Goal: Task Accomplishment & Management: Manage account settings

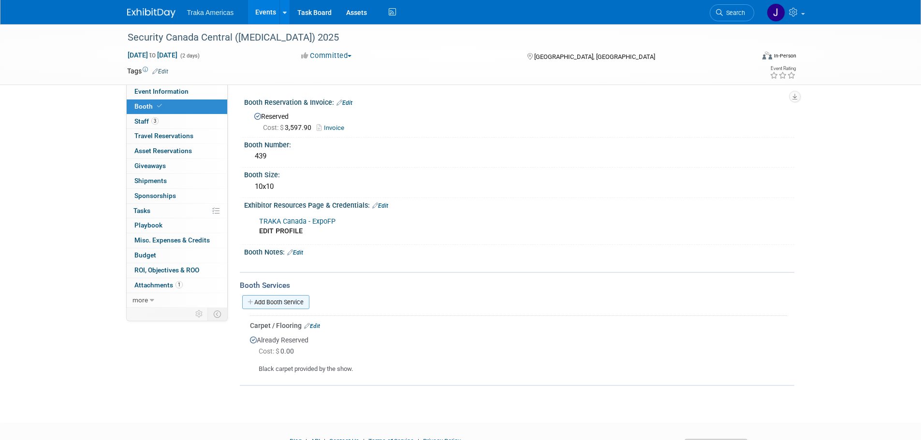
click at [291, 297] on link "Add Booth Service" at bounding box center [275, 302] width 67 height 14
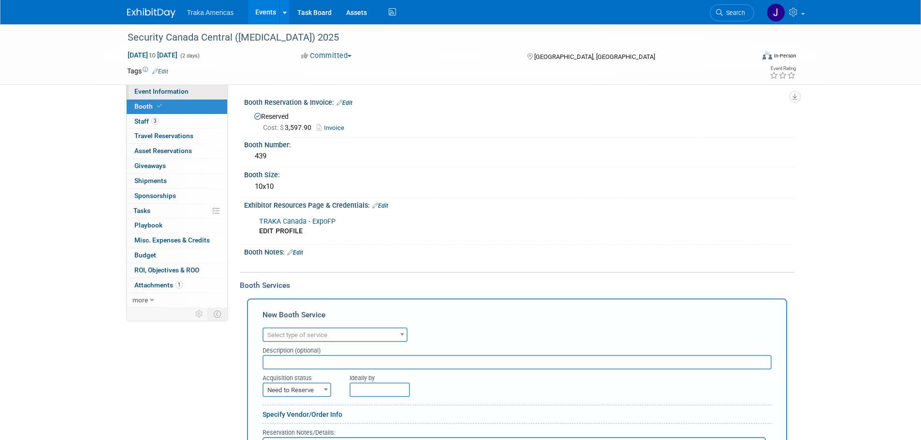
click at [192, 94] on link "Event Information" at bounding box center [177, 92] width 101 height 15
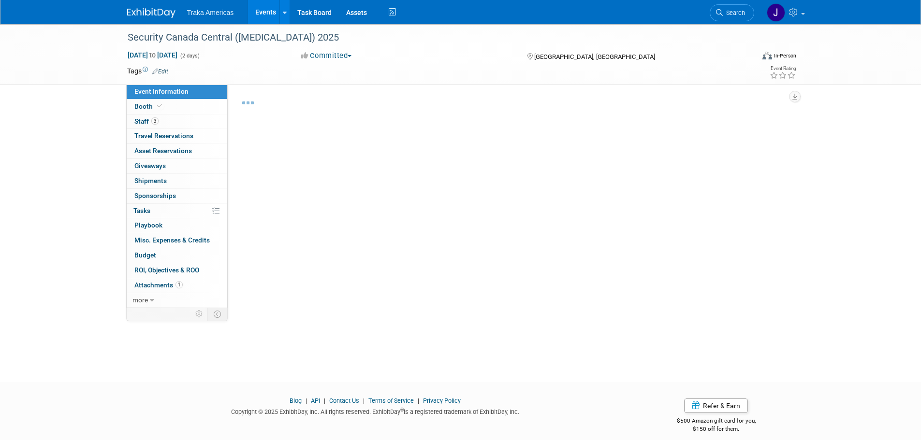
select select "National"
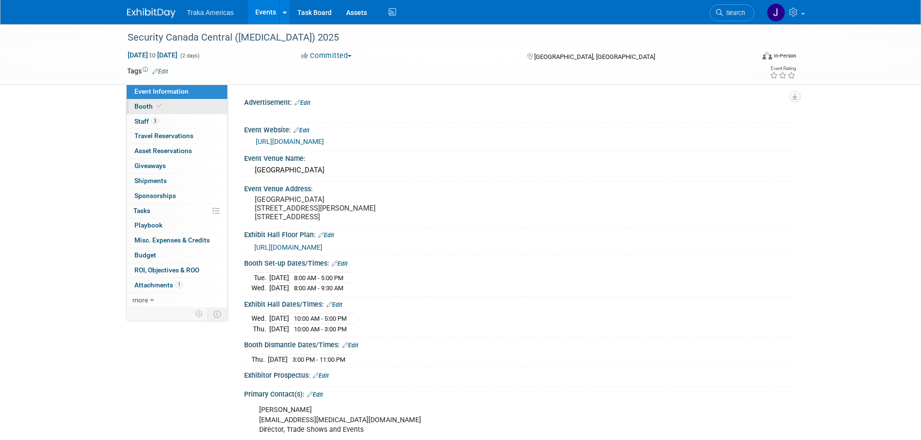
click at [183, 107] on link "Booth" at bounding box center [177, 107] width 101 height 15
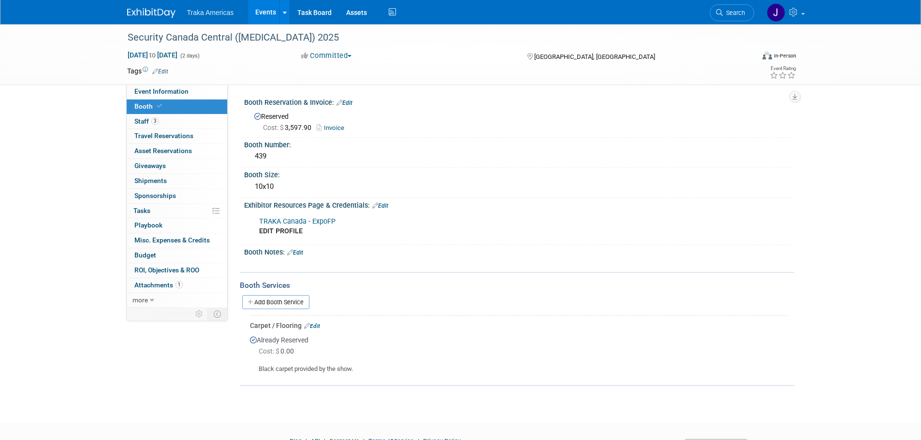
click at [319, 327] on link "Edit" at bounding box center [312, 326] width 16 height 7
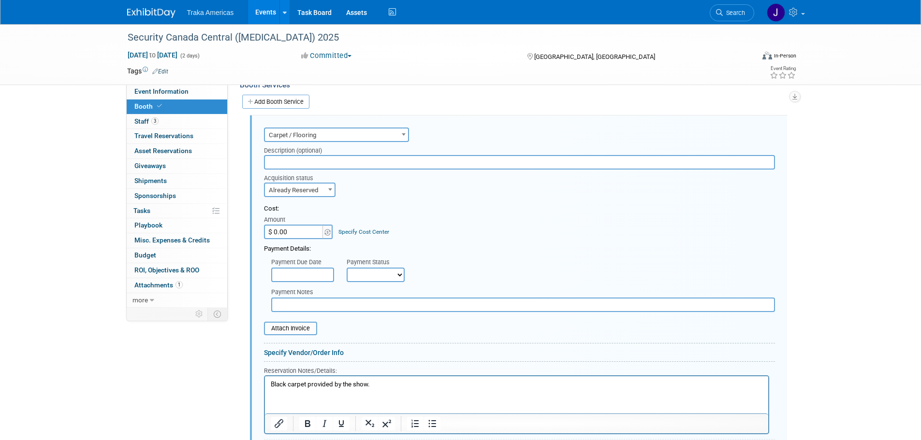
scroll to position [205, 0]
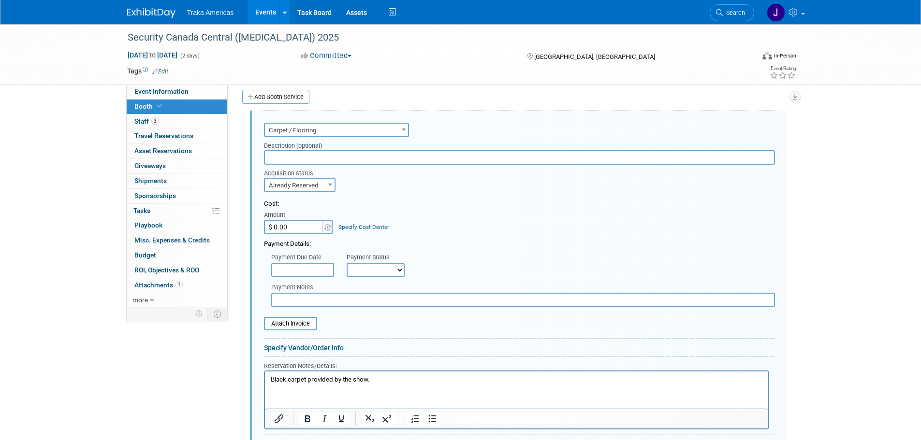
click at [380, 382] on p "Black carpet provided by the show." at bounding box center [516, 380] width 492 height 9
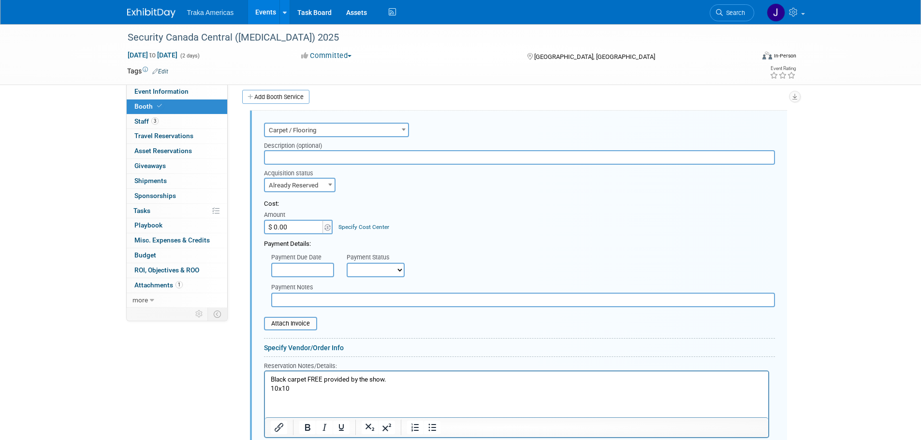
click at [334, 384] on p "Black carpet FREE provided by the show." at bounding box center [516, 380] width 492 height 9
click at [330, 391] on p "10x10" at bounding box center [516, 389] width 492 height 9
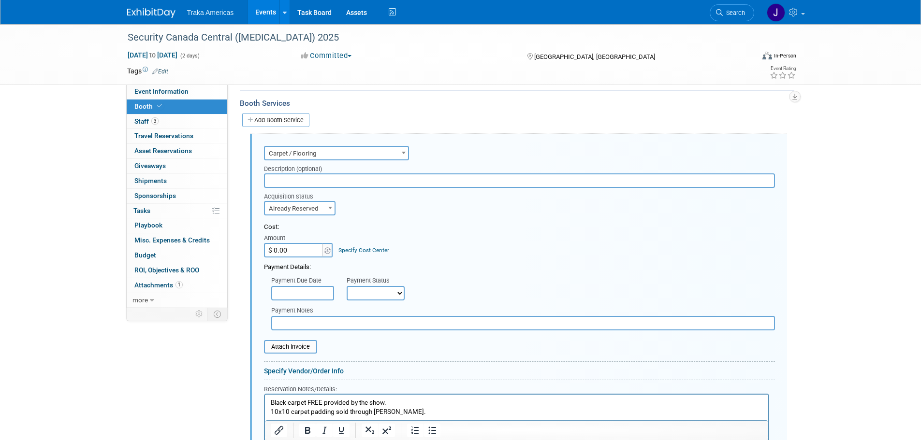
scroll to position [193, 0]
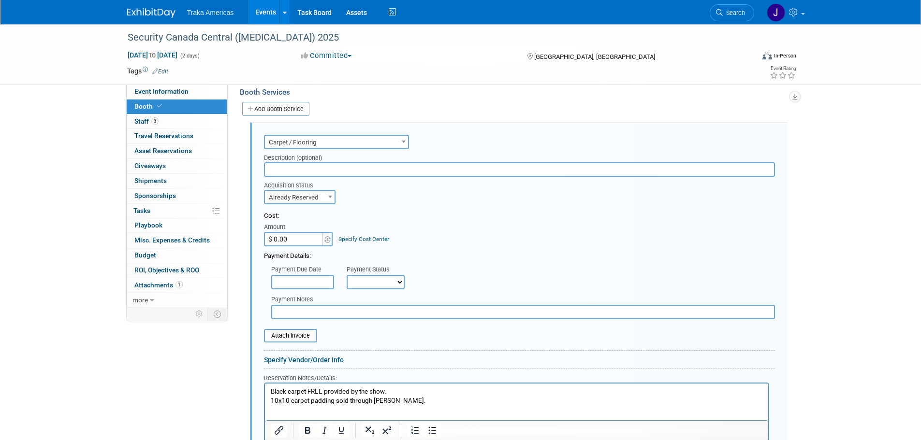
click at [416, 402] on p "10x10 carpet padding sold through Freeman." at bounding box center [516, 401] width 492 height 9
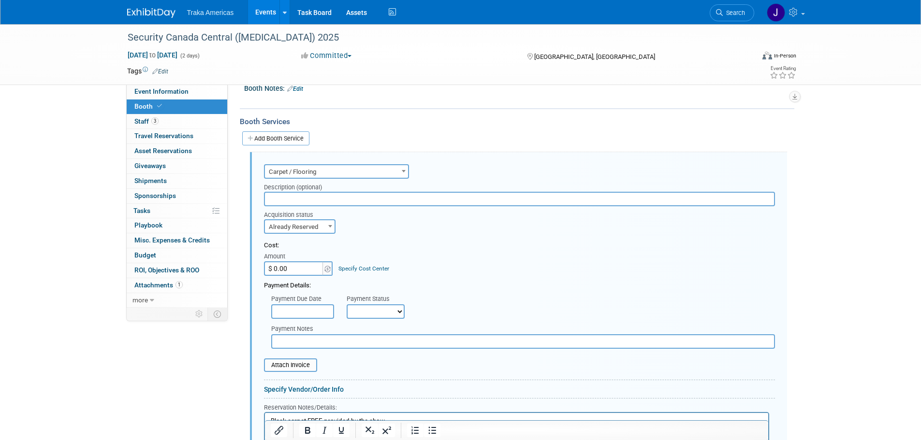
scroll to position [163, 0]
click at [287, 267] on input "$ 0.00" at bounding box center [294, 269] width 60 height 15
type input "$ 146.00"
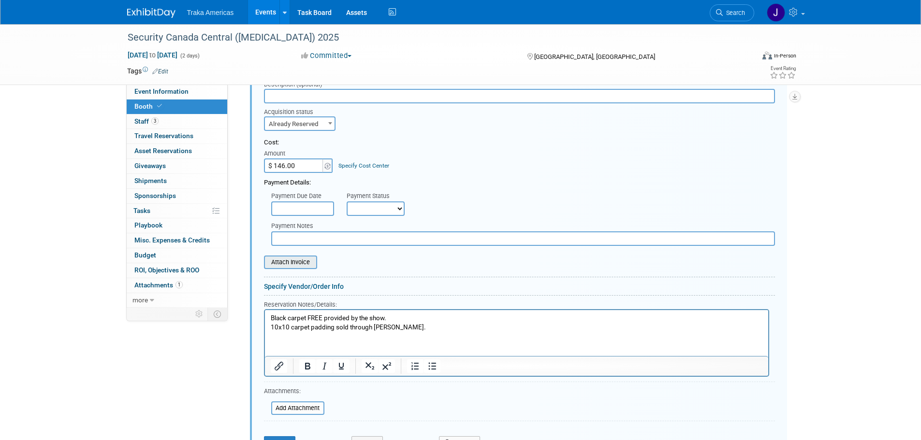
scroll to position [405, 0]
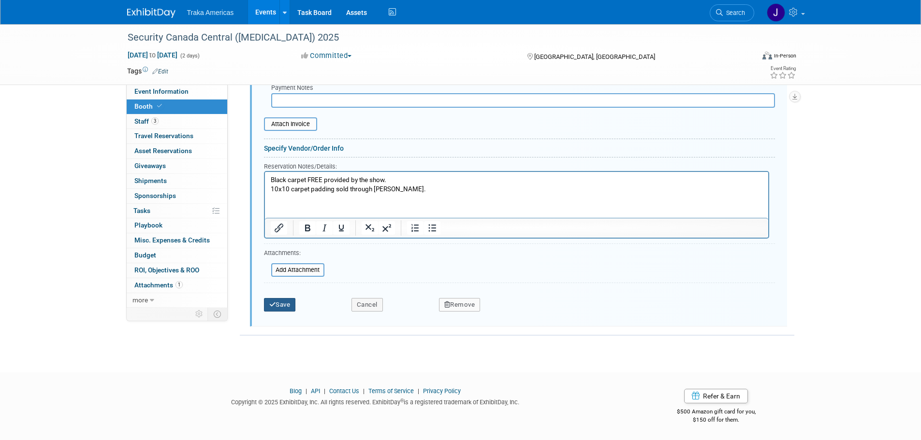
click at [291, 301] on button "Save" at bounding box center [280, 305] width 32 height 14
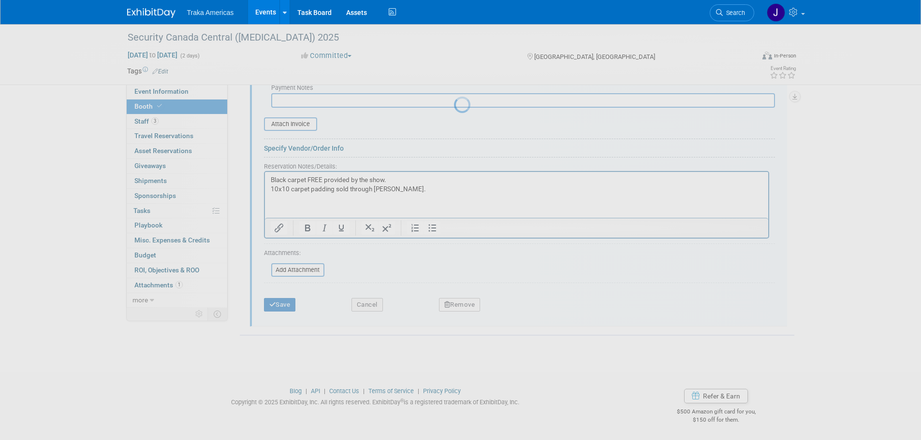
scroll to position [59, 0]
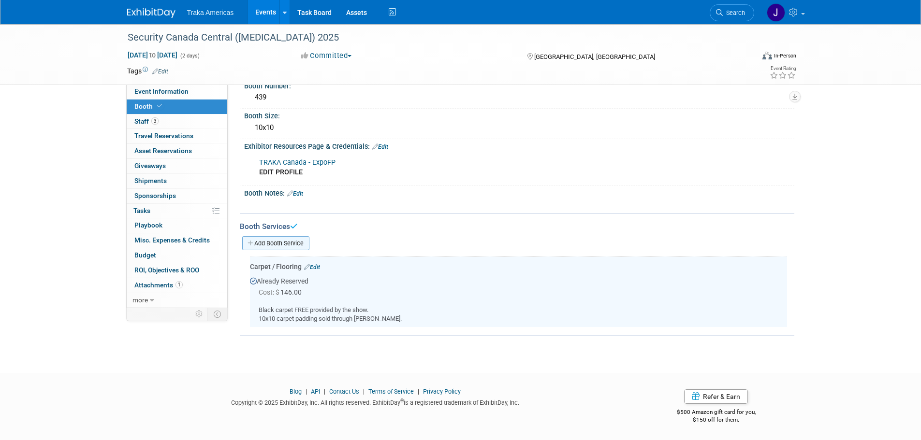
click at [298, 241] on link "Add Booth Service" at bounding box center [275, 243] width 67 height 14
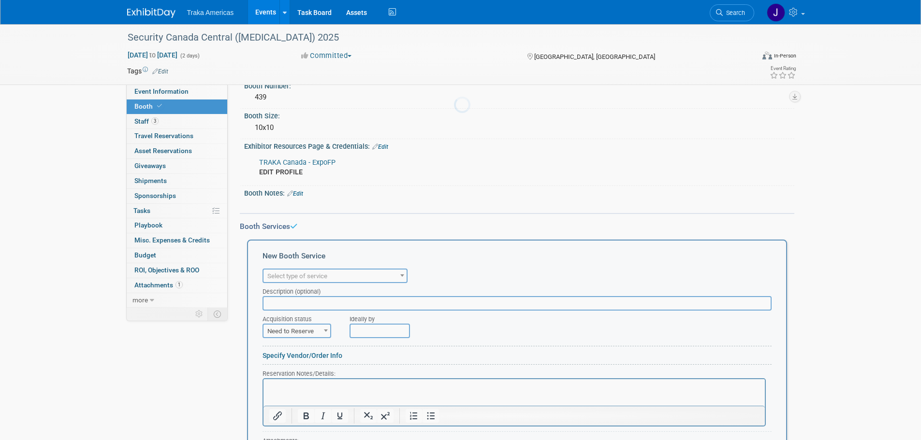
scroll to position [0, 0]
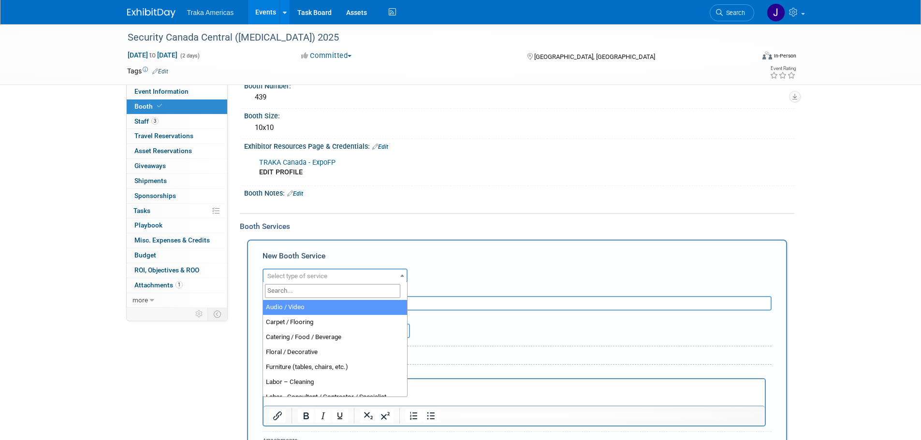
click at [331, 279] on span "Select type of service" at bounding box center [334, 277] width 143 height 14
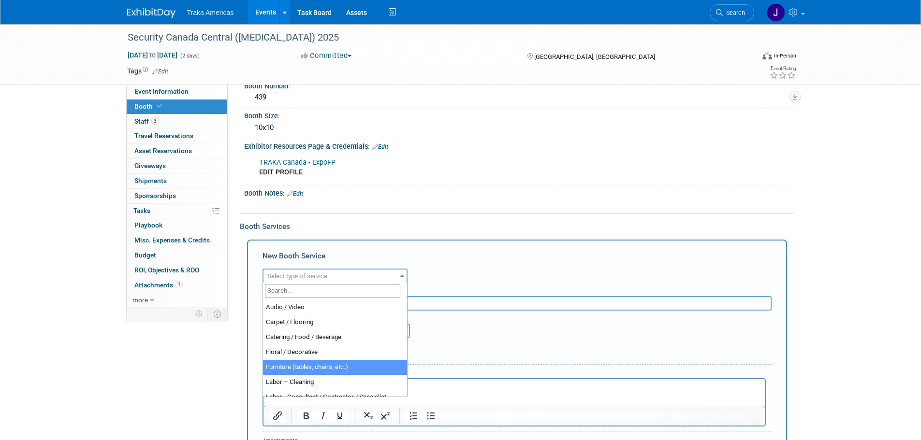
select select "6"
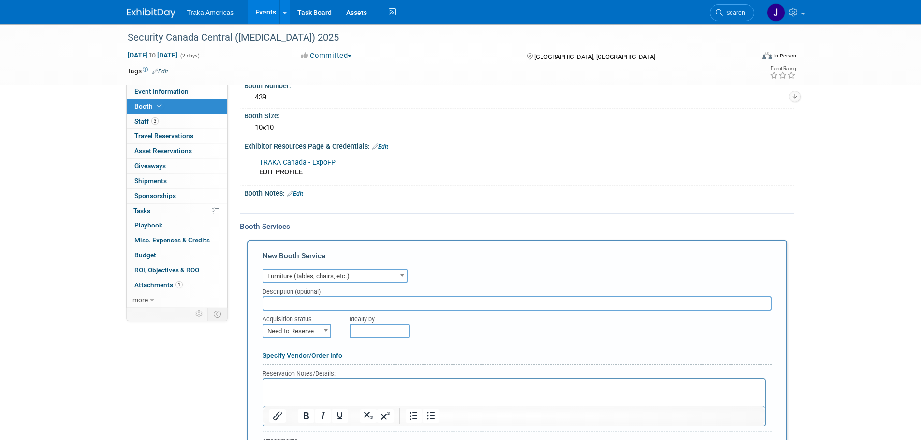
click at [313, 334] on span "Need to Reserve" at bounding box center [296, 332] width 67 height 14
select select "2"
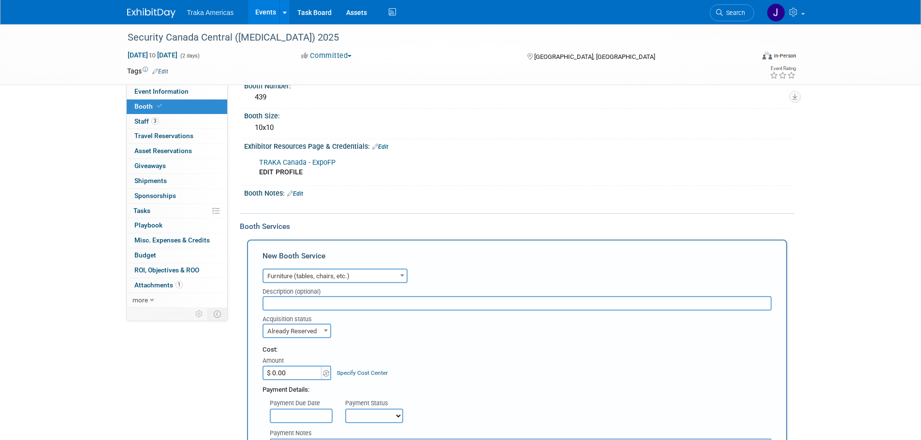
click at [314, 373] on input "$ 0.00" at bounding box center [292, 373] width 60 height 15
type input "$ 96.00"
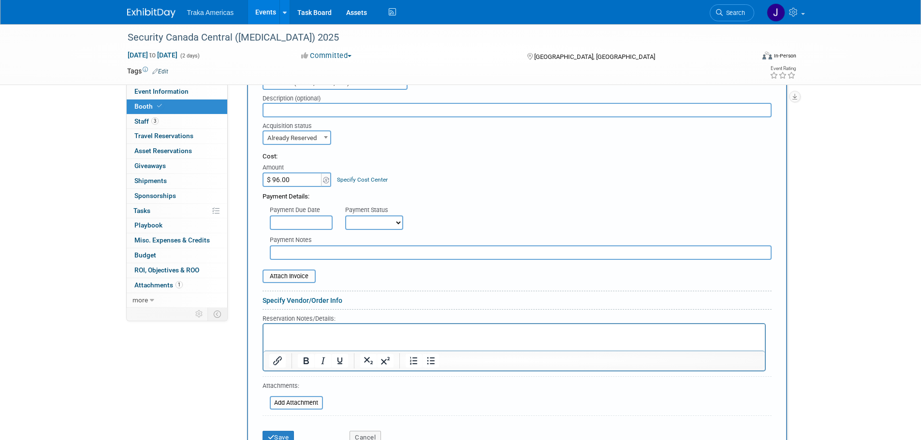
scroll to position [301, 0]
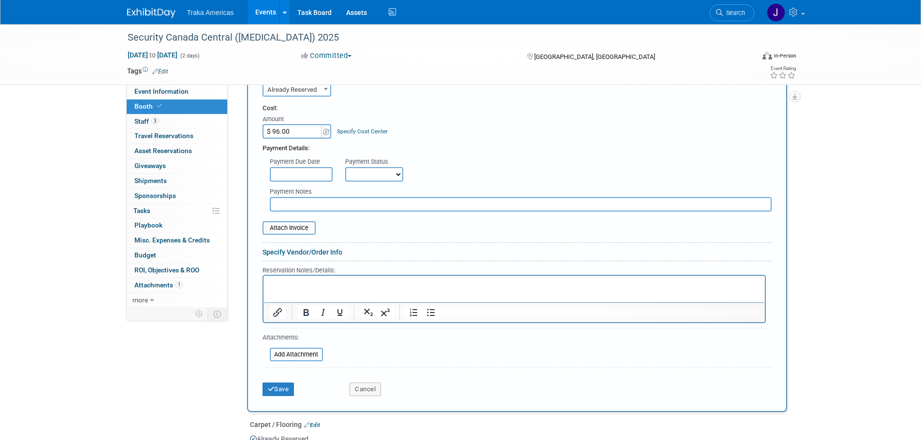
click at [319, 286] on p "Rich Text Area. Press ALT-0 for help." at bounding box center [514, 284] width 490 height 9
click at [294, 283] on p "6"L" at bounding box center [514, 284] width 490 height 9
click at [279, 398] on div "Save Cancel" at bounding box center [516, 386] width 509 height 29
click at [281, 392] on button "Save" at bounding box center [278, 390] width 32 height 14
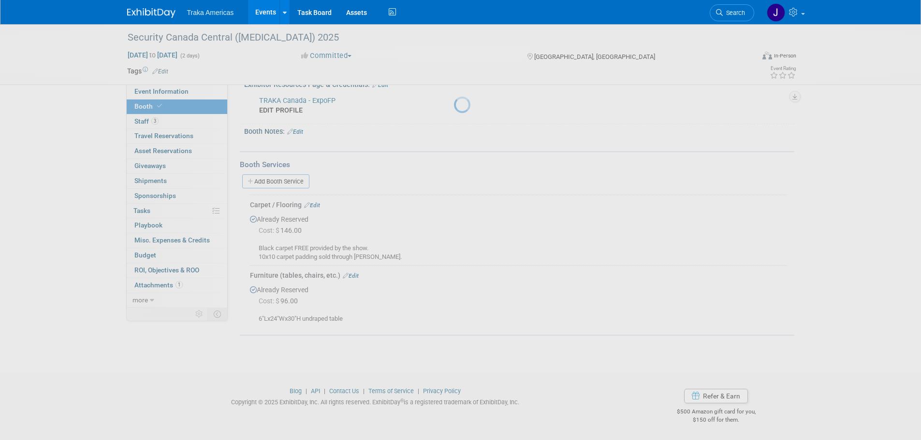
scroll to position [120, 0]
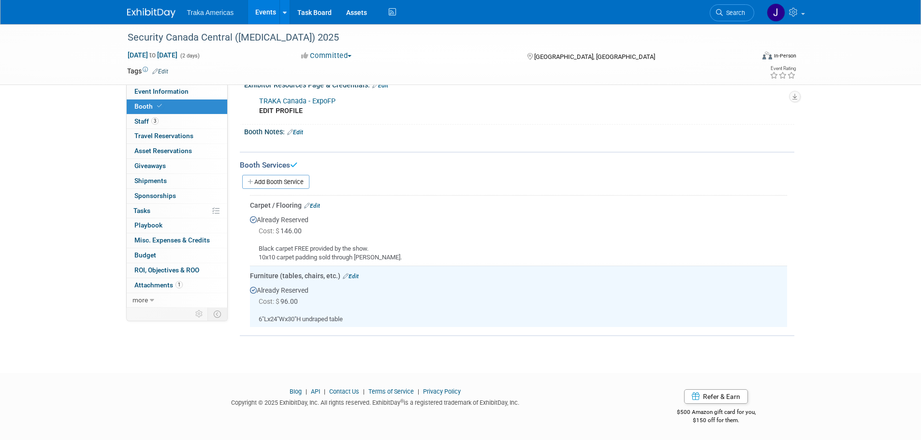
click at [278, 173] on div "Add Booth Service" at bounding box center [517, 182] width 554 height 22
click at [283, 178] on link "Add Booth Service" at bounding box center [275, 182] width 67 height 14
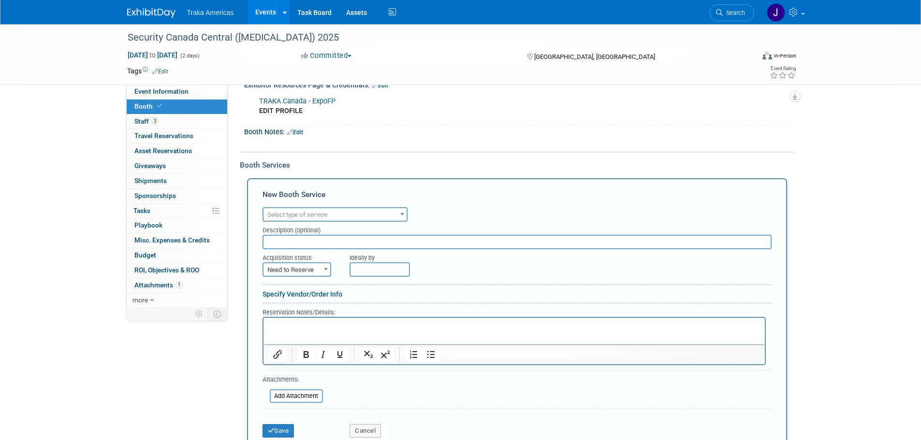
scroll to position [0, 0]
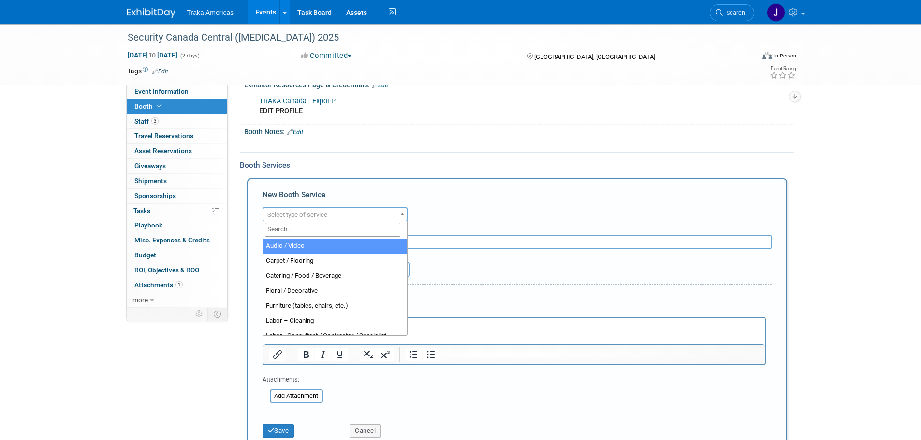
click at [361, 208] on span "Select type of service" at bounding box center [334, 215] width 143 height 14
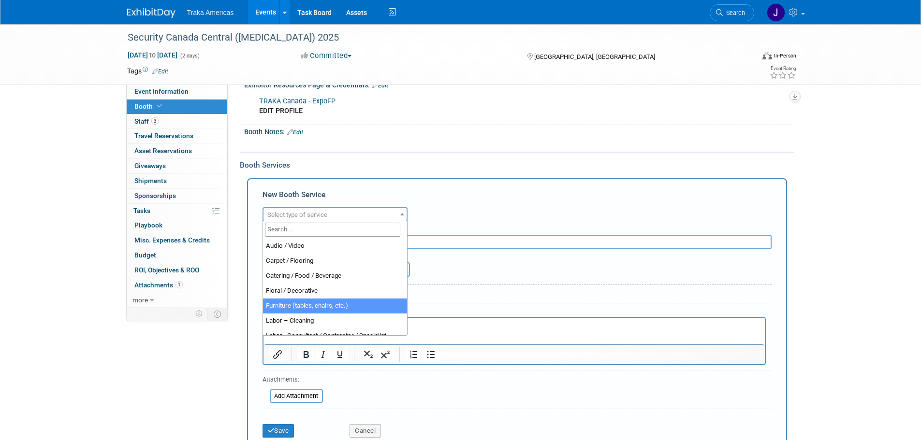
select select "6"
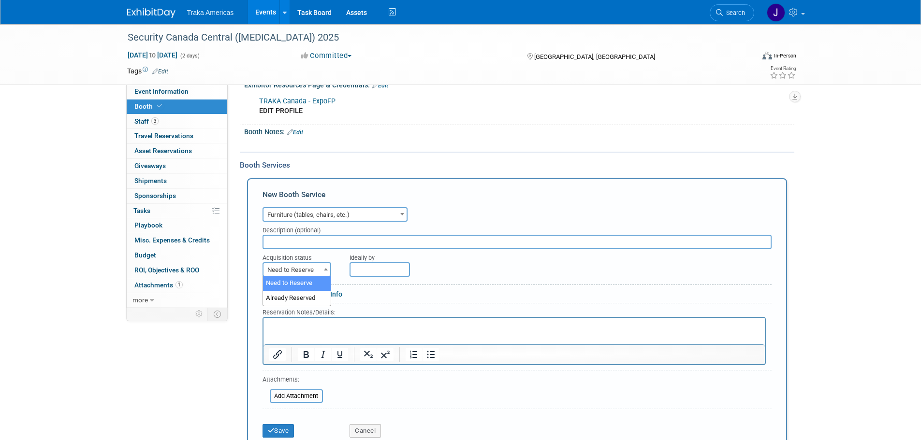
click at [296, 273] on span "Need to Reserve" at bounding box center [296, 270] width 67 height 14
select select "2"
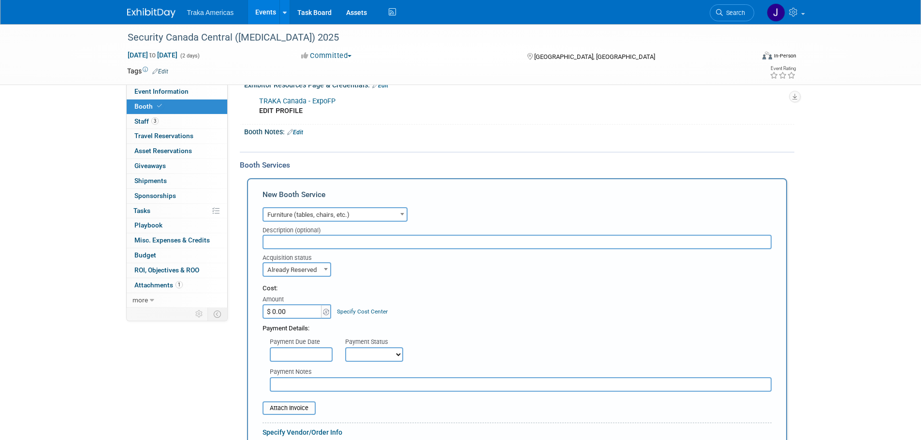
click at [296, 313] on input "$ 0.00" at bounding box center [292, 312] width 60 height 15
type input "$ 203.70"
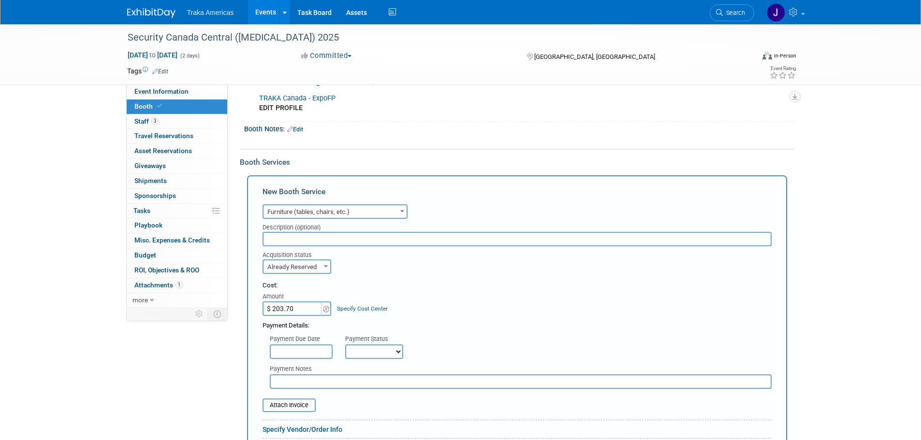
scroll to position [314, 0]
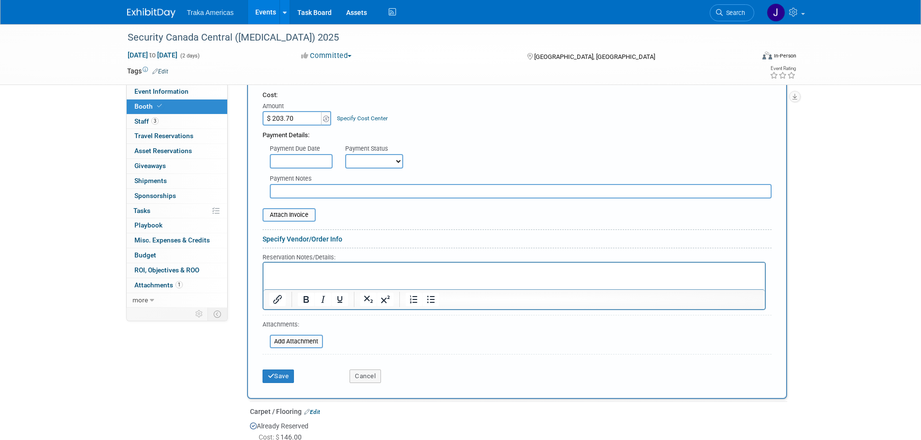
click at [330, 269] on p "Rich Text Area. Press ALT-0 for help." at bounding box center [514, 271] width 490 height 9
click at [278, 375] on button "Save" at bounding box center [278, 377] width 32 height 14
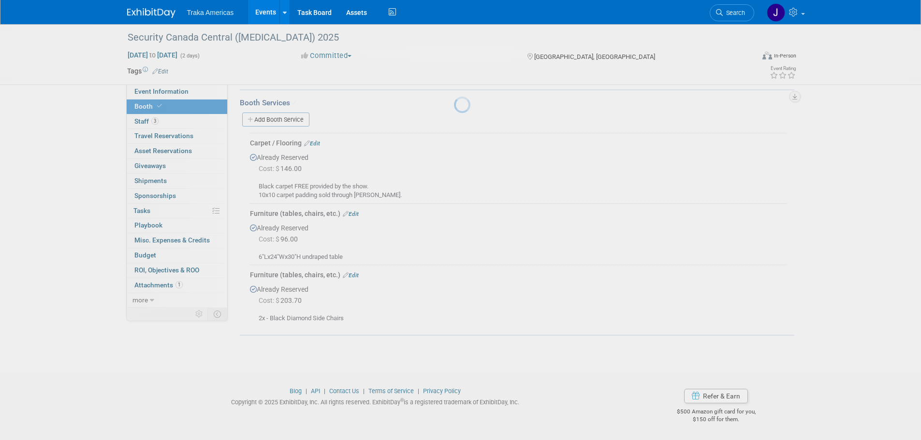
scroll to position [182, 0]
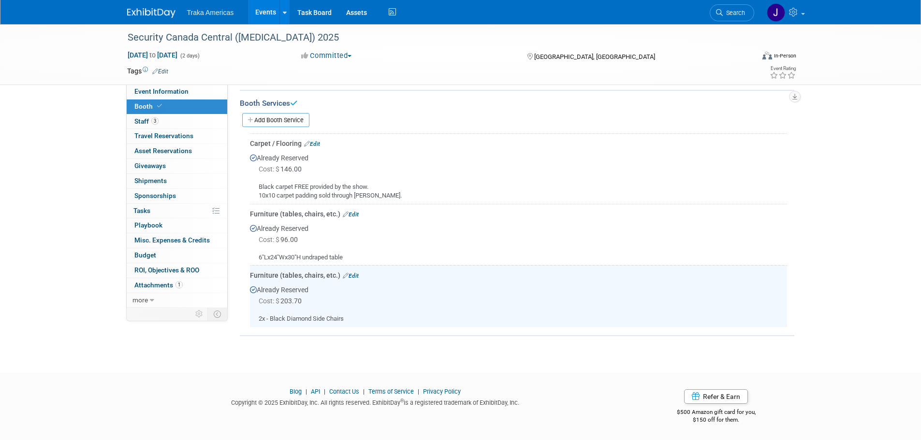
click at [279, 114] on link "Add Booth Service" at bounding box center [275, 120] width 67 height 14
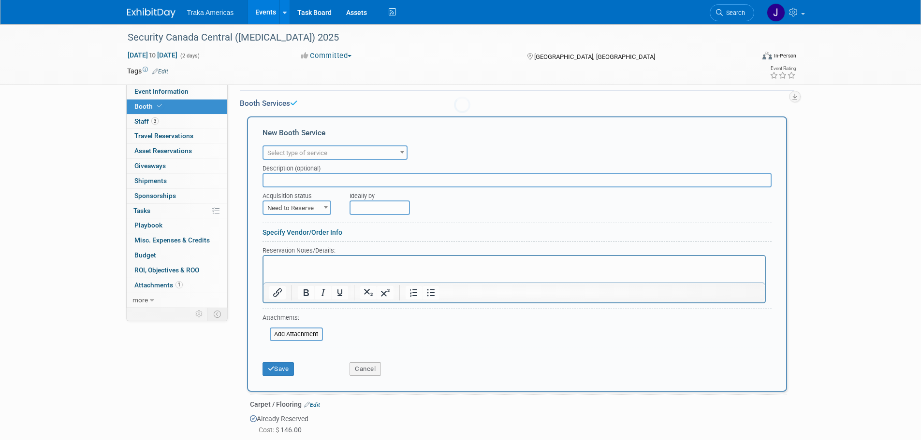
scroll to position [0, 0]
click at [396, 155] on span "Select type of service" at bounding box center [334, 153] width 143 height 14
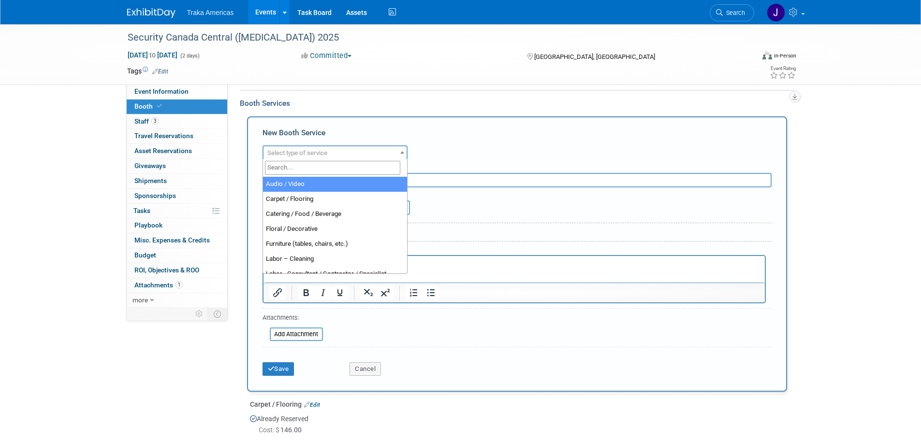
click at [494, 180] on input "text" at bounding box center [516, 180] width 509 height 15
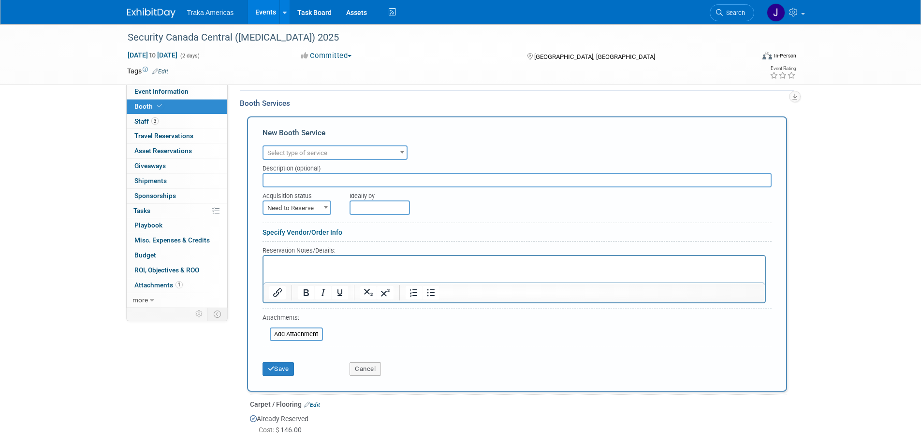
click at [328, 149] on span "Select type of service" at bounding box center [334, 153] width 143 height 14
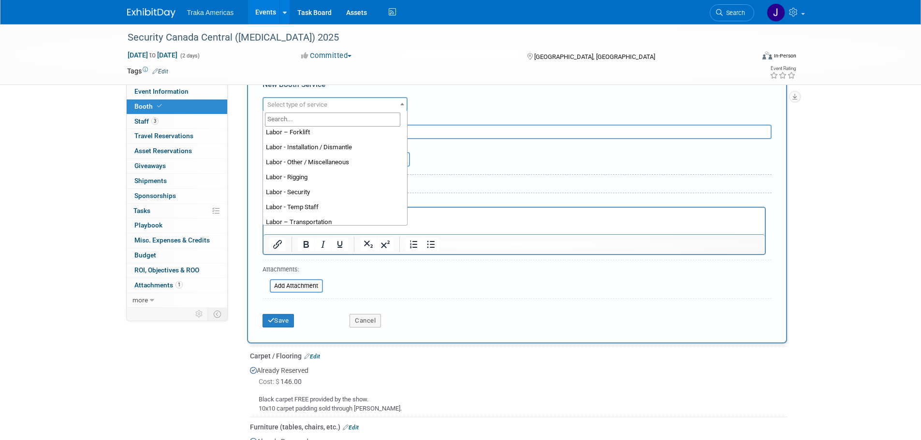
scroll to position [248, 0]
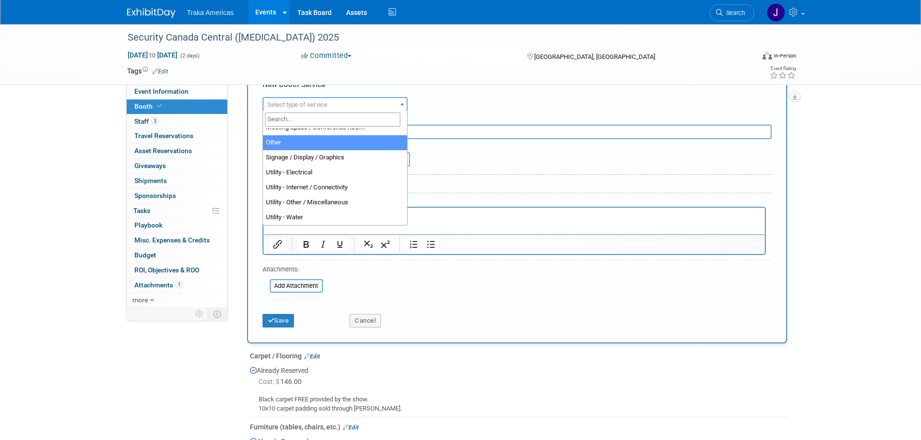
select select "1"
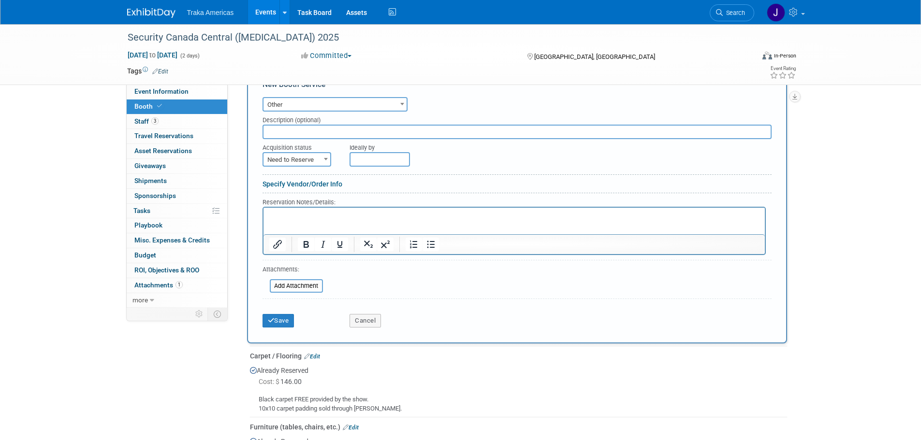
click at [327, 106] on span "Other" at bounding box center [334, 105] width 143 height 14
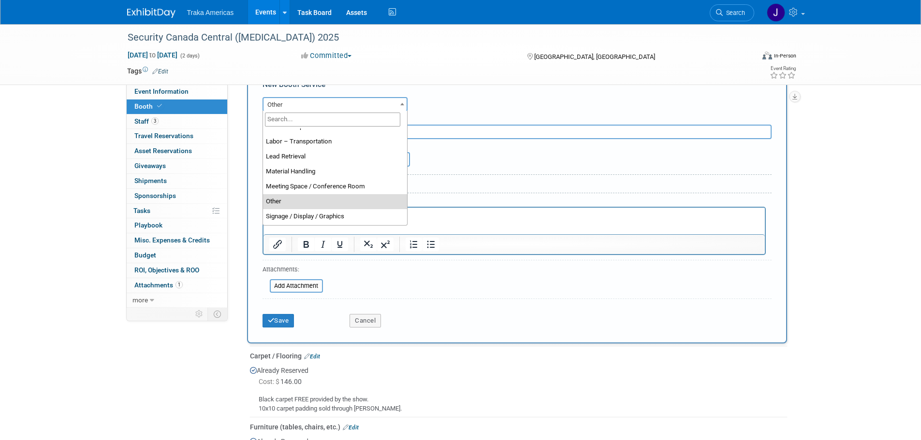
scroll to position [200, 0]
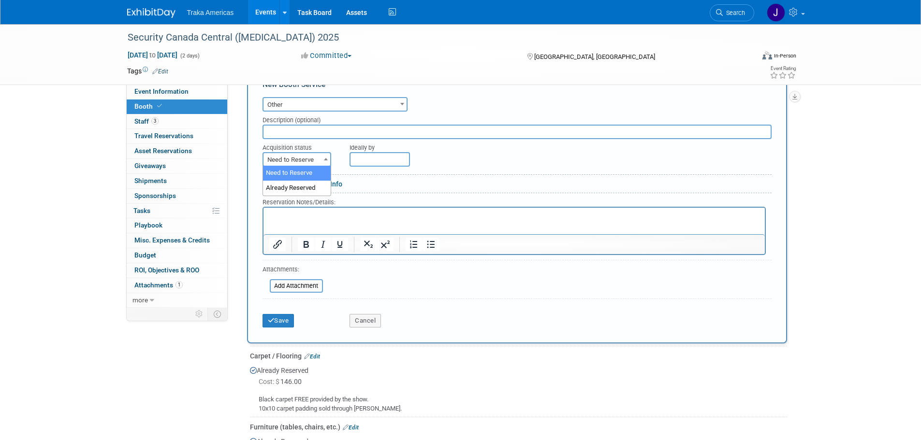
click at [314, 154] on span "Need to Reserve" at bounding box center [296, 160] width 67 height 14
select select "2"
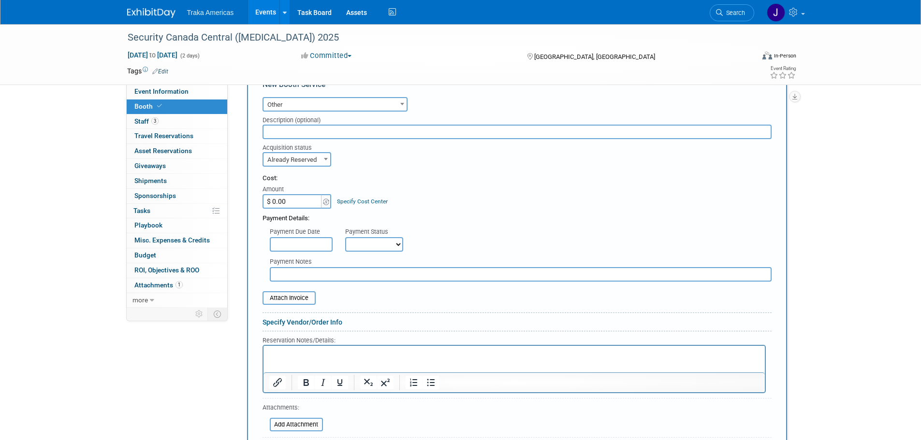
click at [296, 205] on input "$ 0.00" at bounding box center [292, 201] width 60 height 15
type input "$ 21.05"
drag, startPoint x: 345, startPoint y: 354, endPoint x: 351, endPoint y: 352, distance: 6.6
click at [351, 352] on p "Rich Text Area. Press ALT-0 for help." at bounding box center [514, 354] width 490 height 9
click at [203, 375] on div "Event Information Event Info Booth Booth 3 Staff 3 Staff 0 Travel Reservations …" at bounding box center [461, 241] width 682 height 895
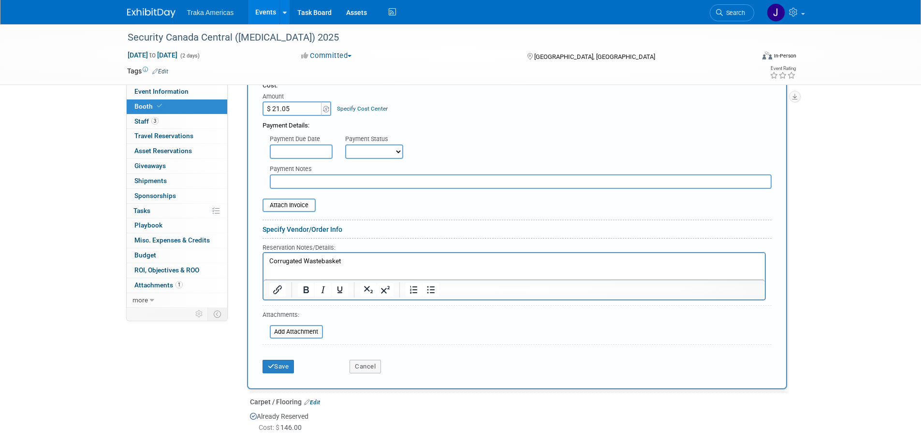
scroll to position [327, 0]
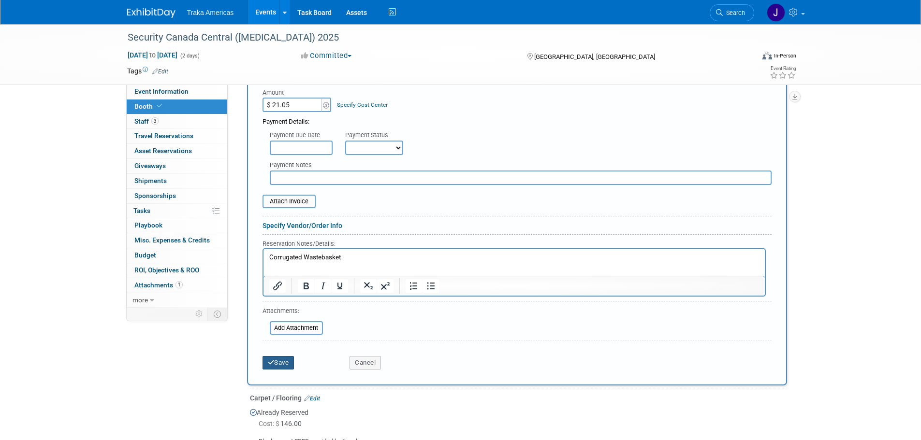
click at [281, 358] on button "Save" at bounding box center [278, 363] width 32 height 14
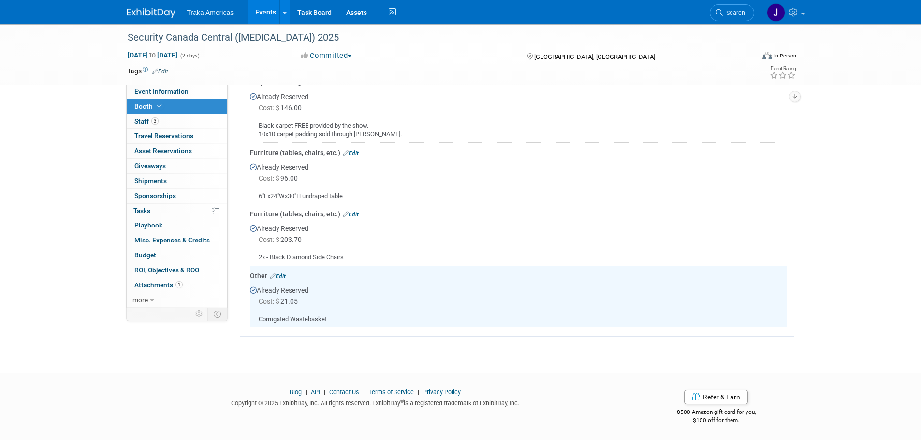
scroll to position [0, 0]
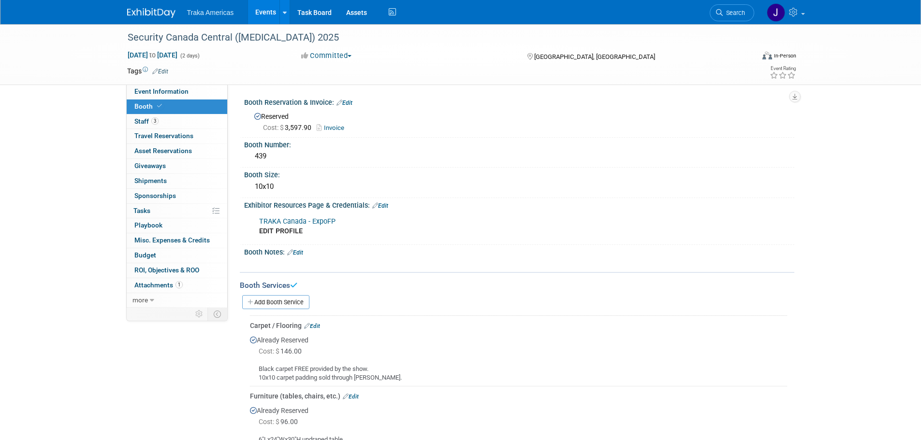
click at [261, 307] on link "Add Booth Service" at bounding box center [275, 302] width 67 height 14
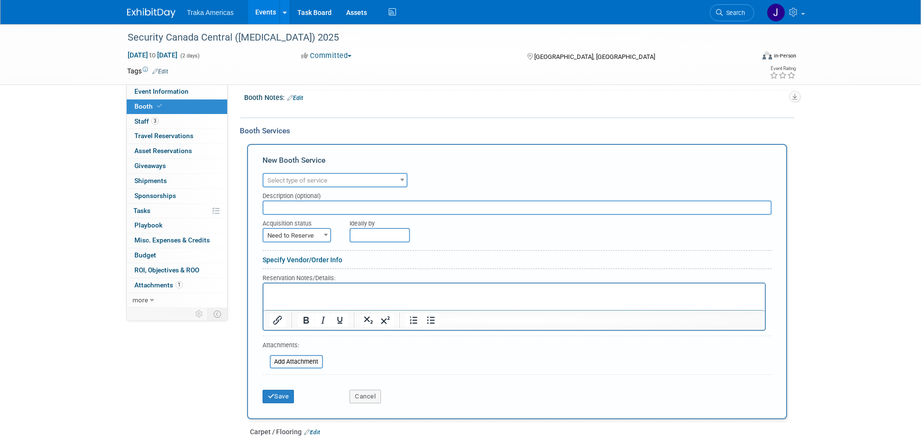
scroll to position [338, 0]
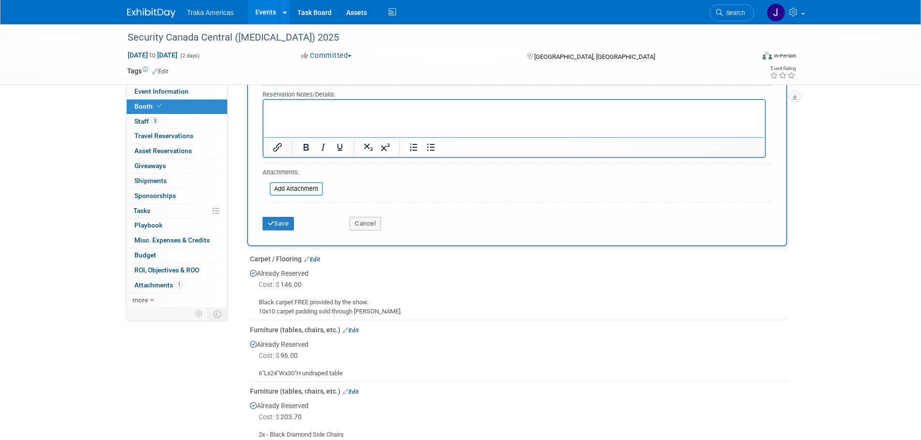
click at [326, 113] on html at bounding box center [513, 106] width 501 height 13
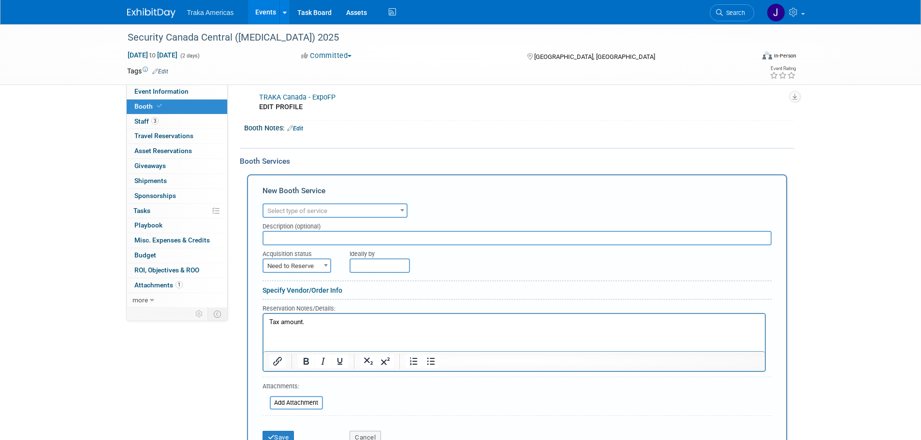
scroll to position [97, 0]
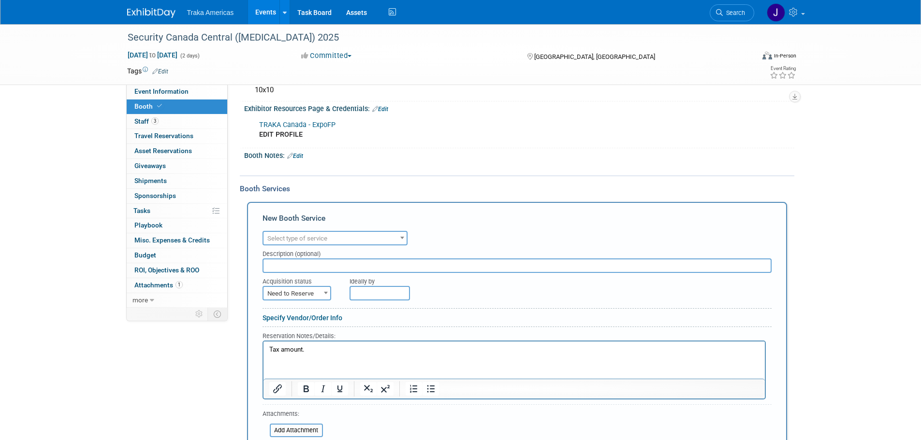
click at [309, 290] on span "Need to Reserve" at bounding box center [296, 294] width 67 height 14
select select "2"
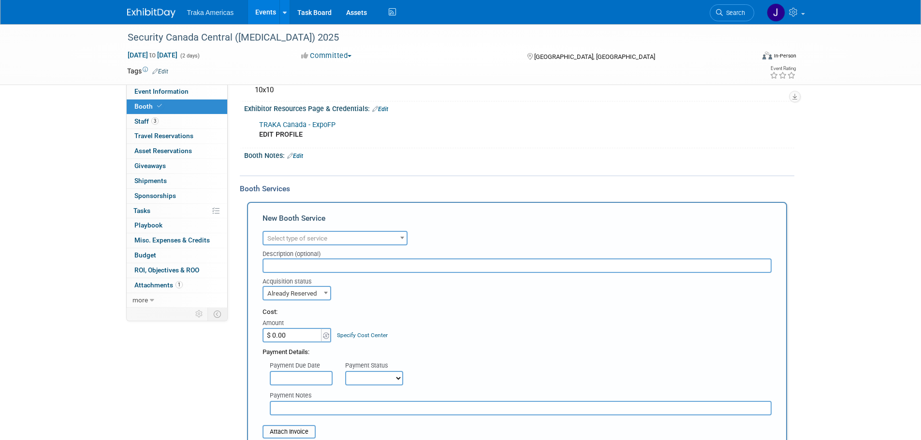
click at [321, 242] on span "Select type of service" at bounding box center [297, 238] width 60 height 7
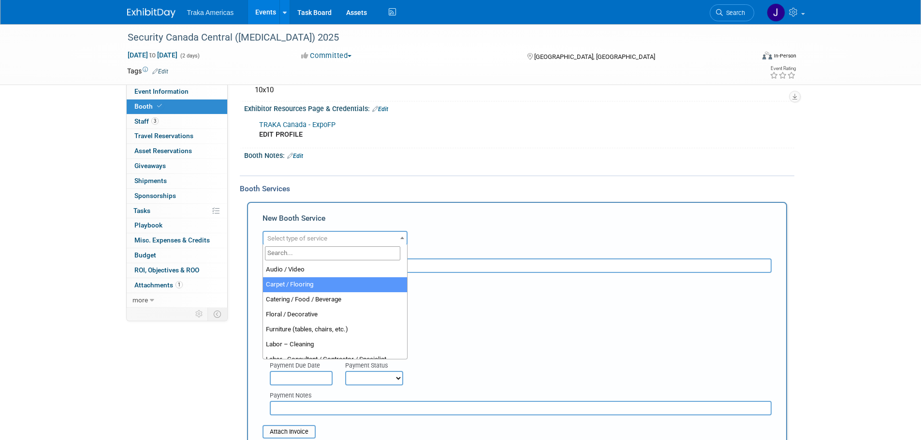
scroll to position [248, 0]
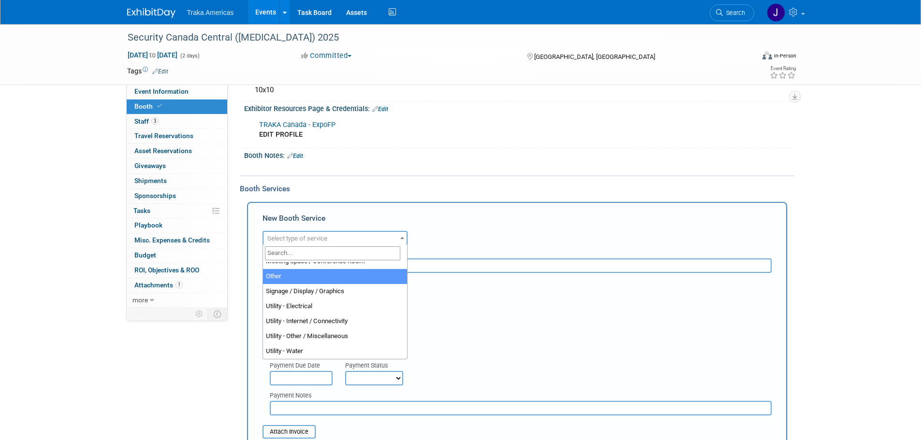
select select "1"
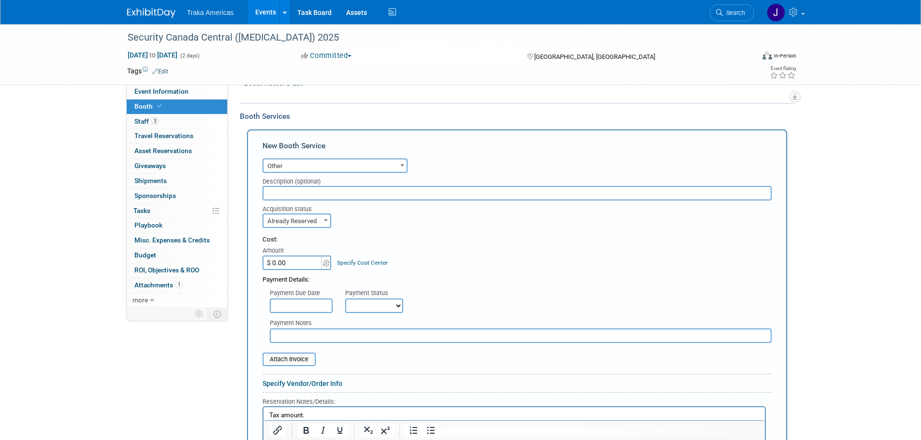
scroll to position [242, 0]
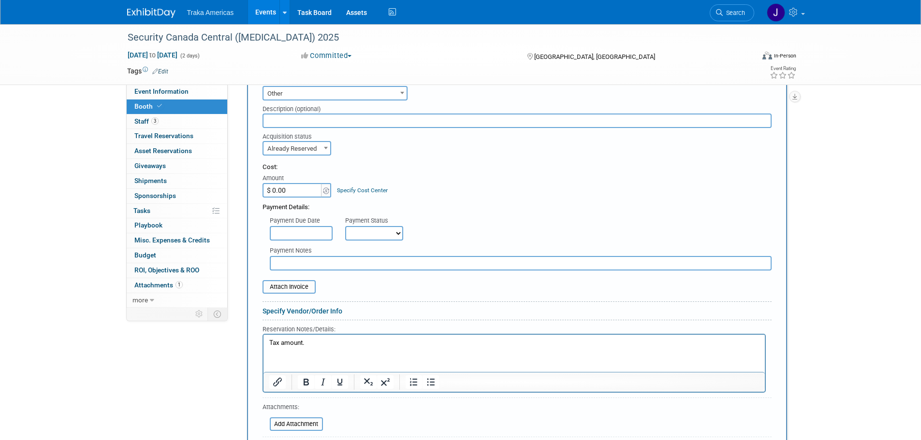
click at [312, 191] on input "$ 0.00" at bounding box center [292, 190] width 60 height 15
type input "$ 60.81"
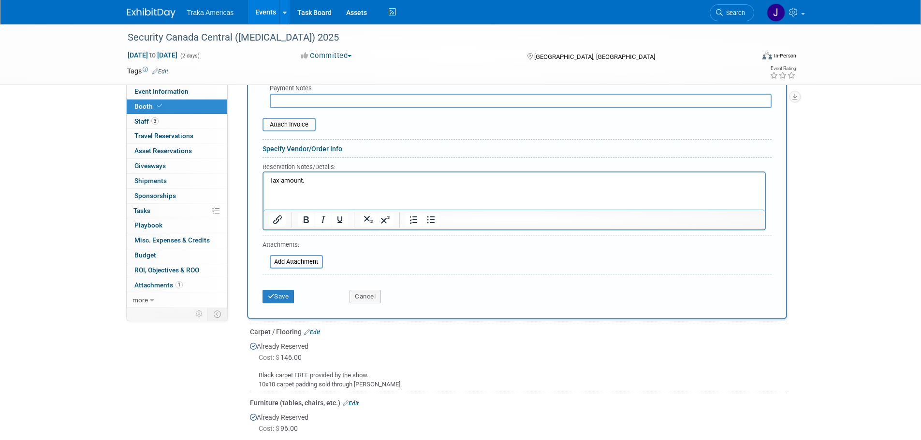
scroll to position [532, 0]
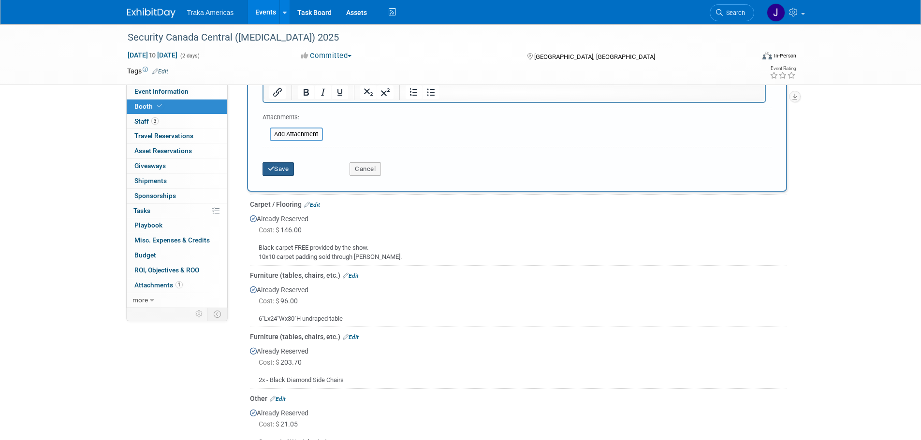
drag, startPoint x: 282, startPoint y: 169, endPoint x: 281, endPoint y: 174, distance: 4.9
click at [282, 170] on button "Save" at bounding box center [278, 169] width 32 height 14
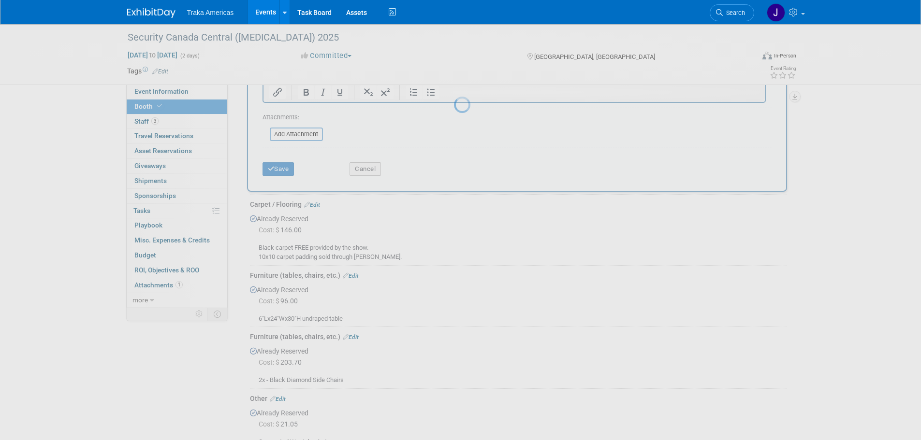
scroll to position [305, 0]
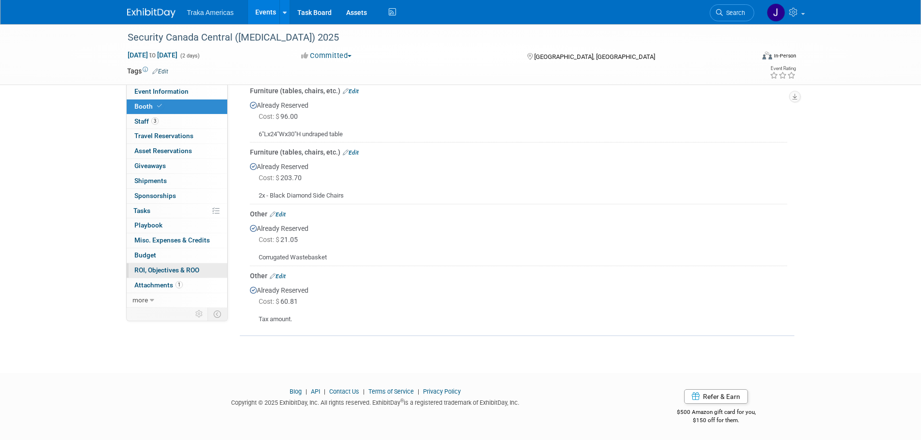
click at [184, 267] on span "ROI, Objectives & ROO 0" at bounding box center [166, 270] width 65 height 8
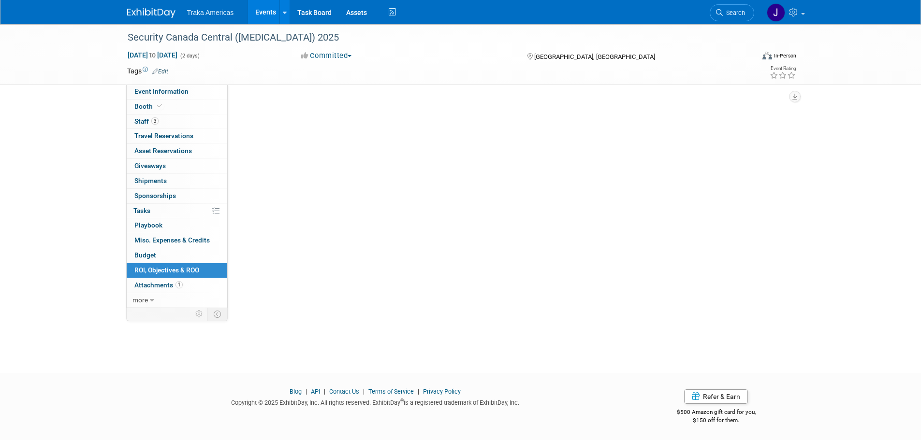
scroll to position [0, 0]
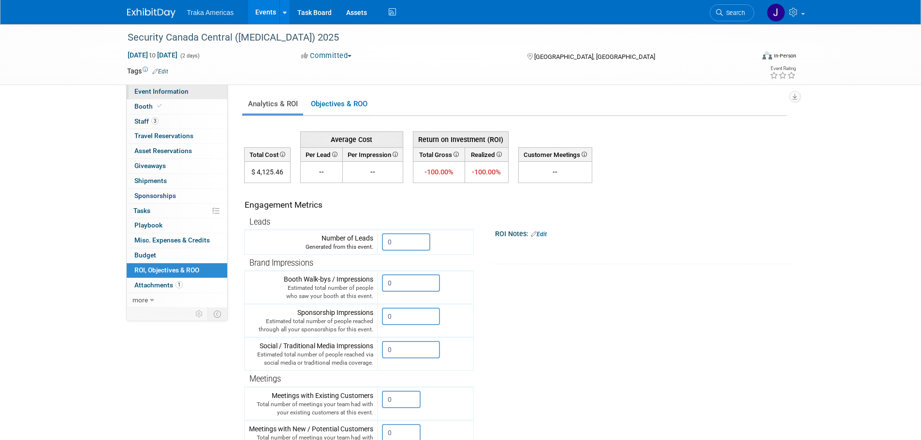
click at [174, 95] on span "Event Information" at bounding box center [161, 91] width 54 height 8
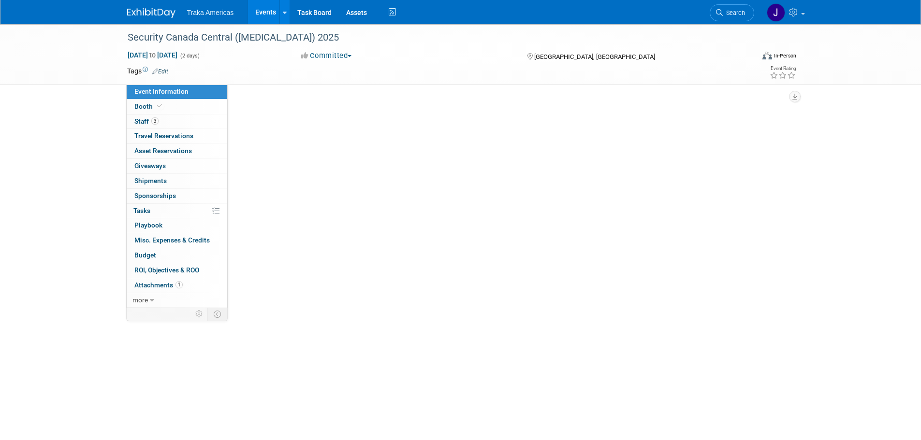
select select "National"
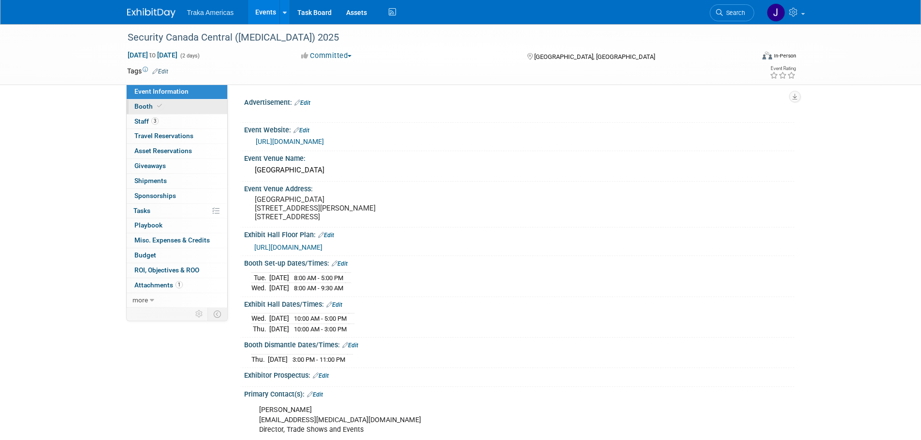
click at [176, 112] on link "Booth" at bounding box center [177, 107] width 101 height 15
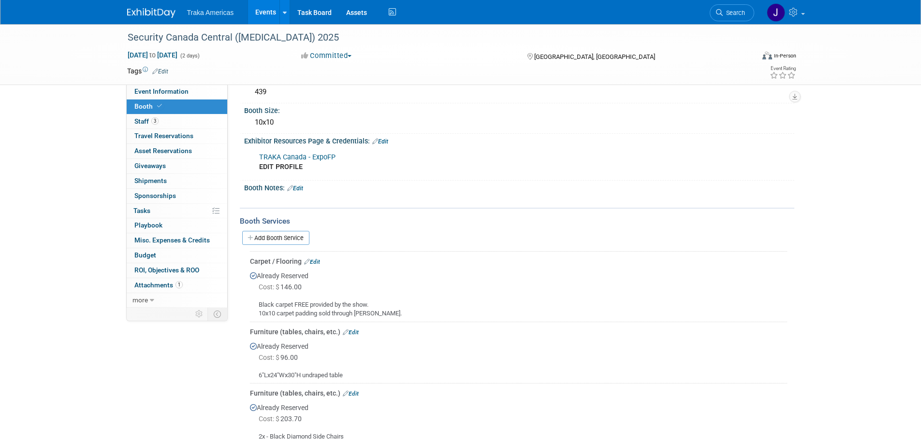
scroll to position [145, 0]
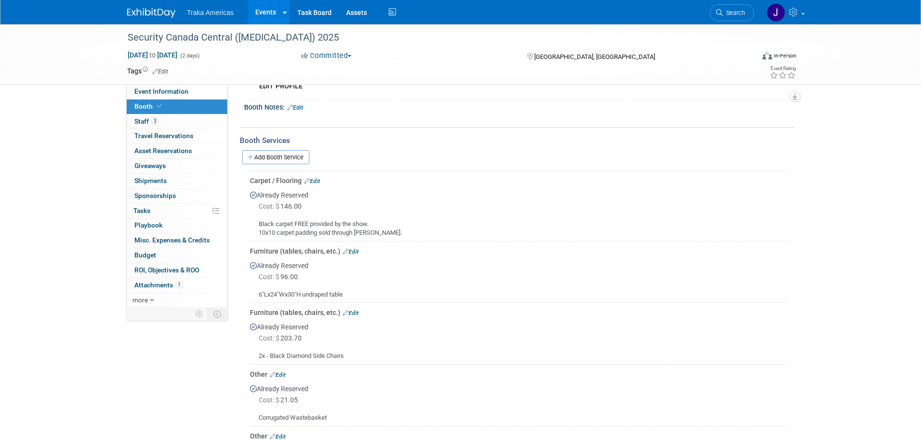
click at [351, 250] on link "Edit" at bounding box center [351, 251] width 16 height 7
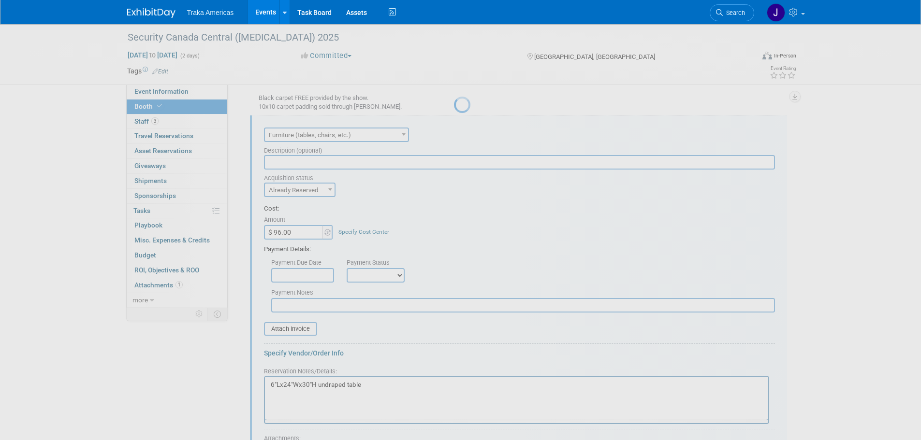
scroll to position [0, 0]
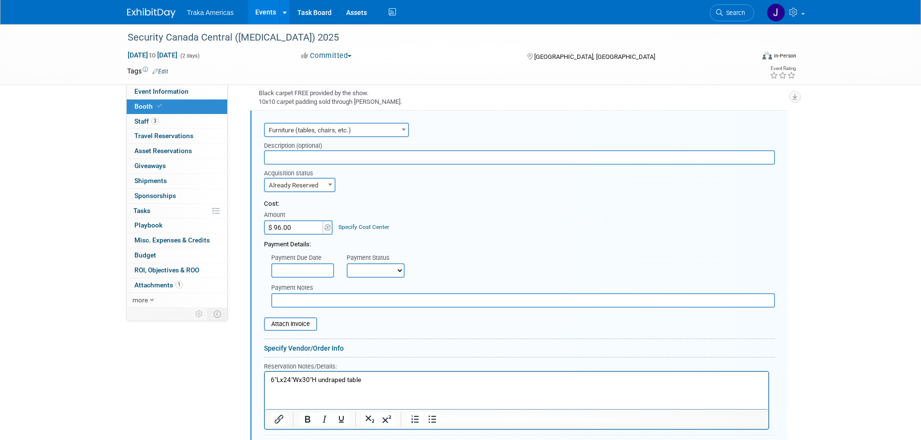
click at [303, 228] on input "$ 96.00" at bounding box center [294, 227] width 60 height 15
type input "$ 96.60"
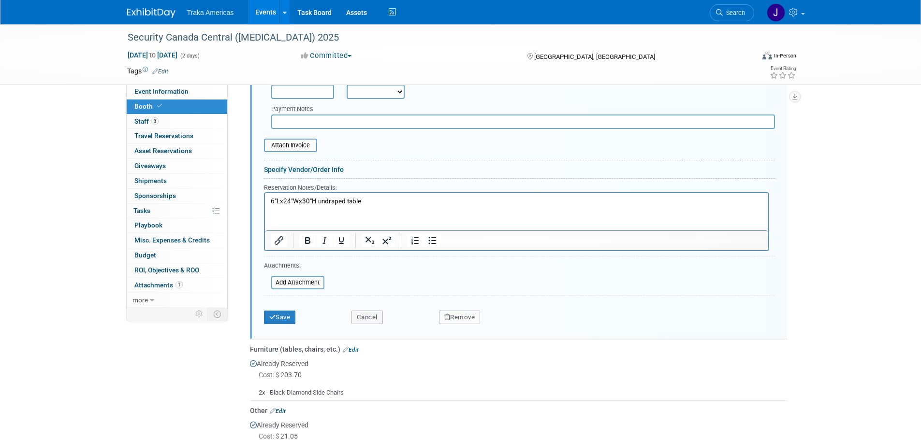
scroll to position [566, 0]
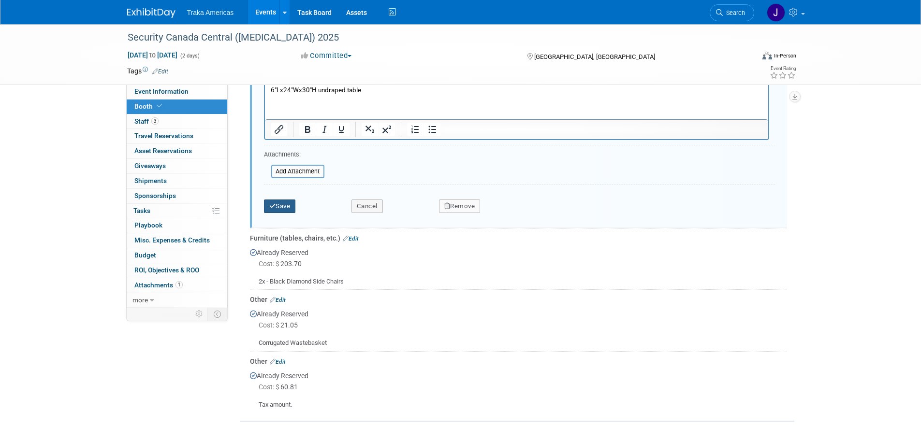
click at [274, 205] on icon "submit" at bounding box center [272, 206] width 7 height 6
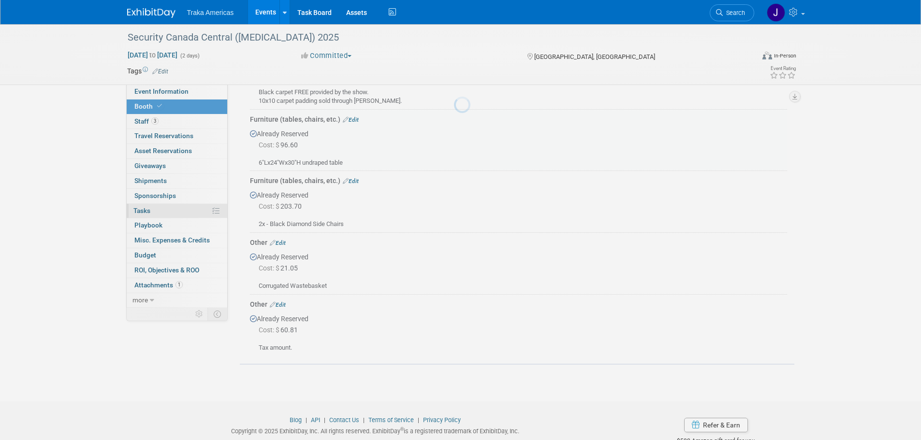
scroll to position [276, 0]
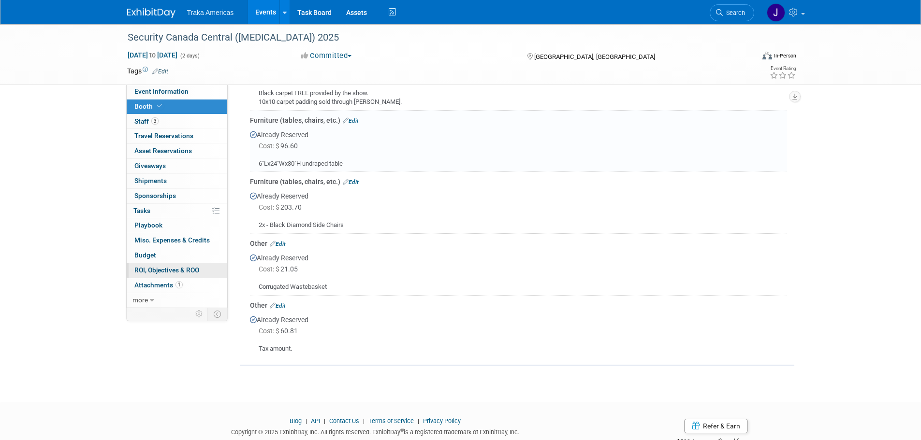
click at [192, 268] on span "ROI, Objectives & ROO 0" at bounding box center [166, 270] width 65 height 8
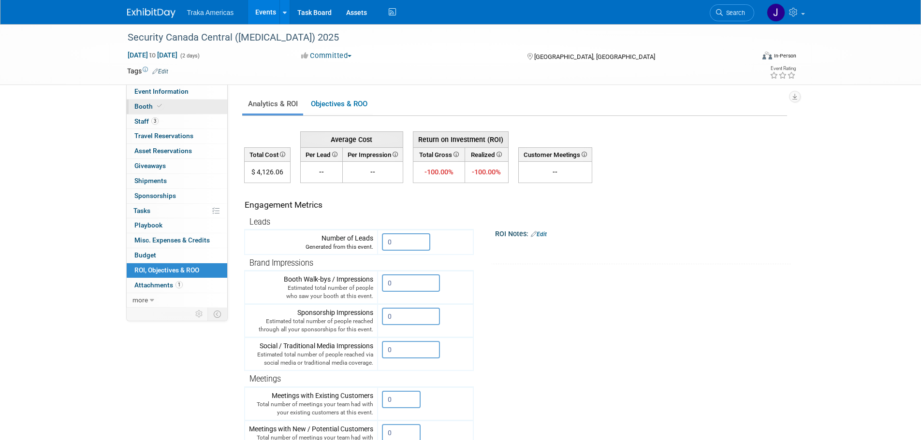
click at [155, 105] on span at bounding box center [159, 105] width 9 height 7
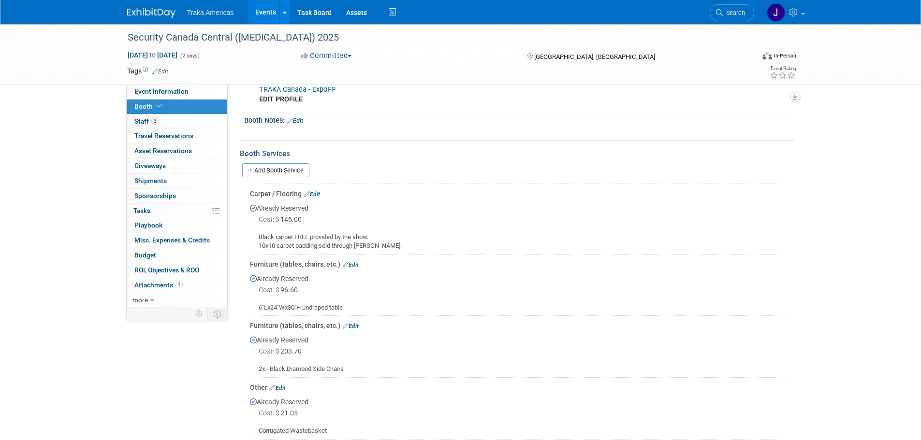
scroll to position [145, 0]
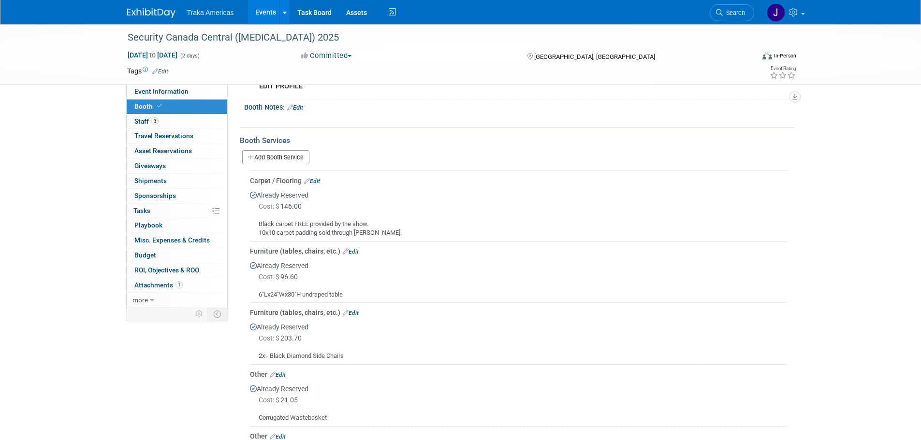
click at [316, 180] on link "Edit" at bounding box center [312, 181] width 16 height 7
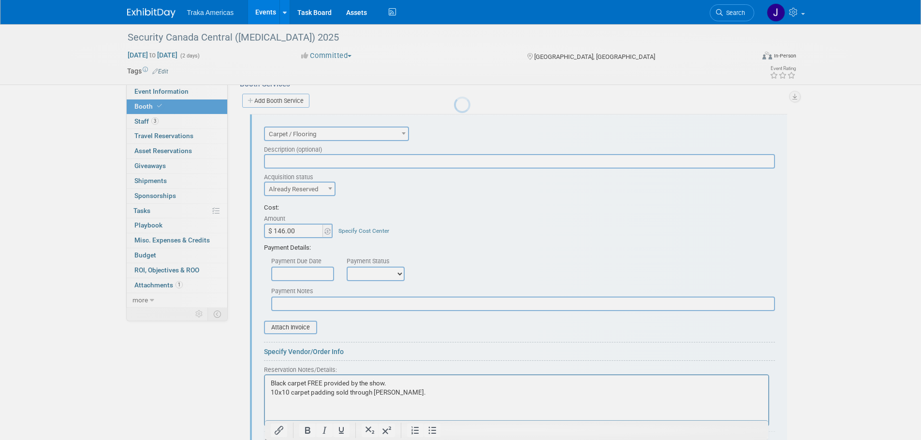
scroll to position [0, 0]
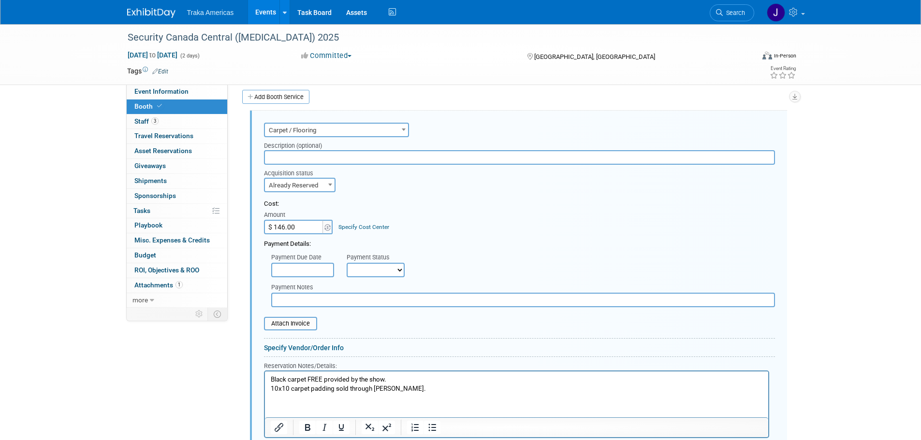
click at [305, 228] on input "$ 146.00" at bounding box center [294, 227] width 60 height 15
click at [304, 228] on input "$ 146.00" at bounding box center [294, 227] width 60 height 15
type input "$ 146.40"
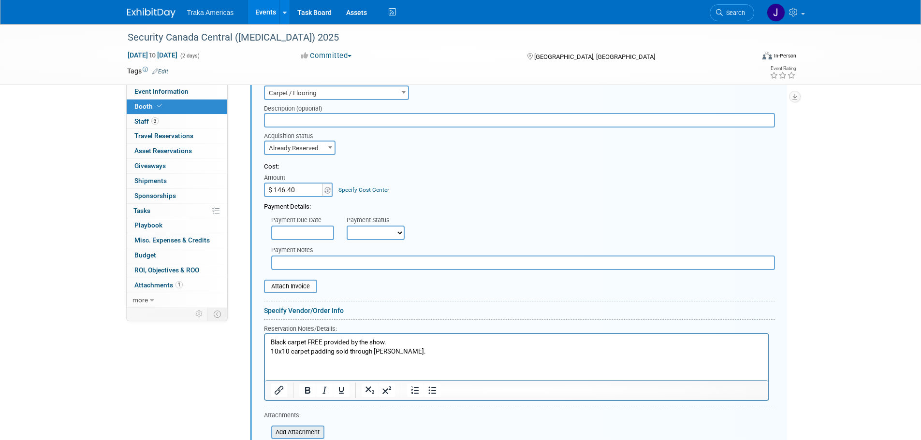
scroll to position [399, 0]
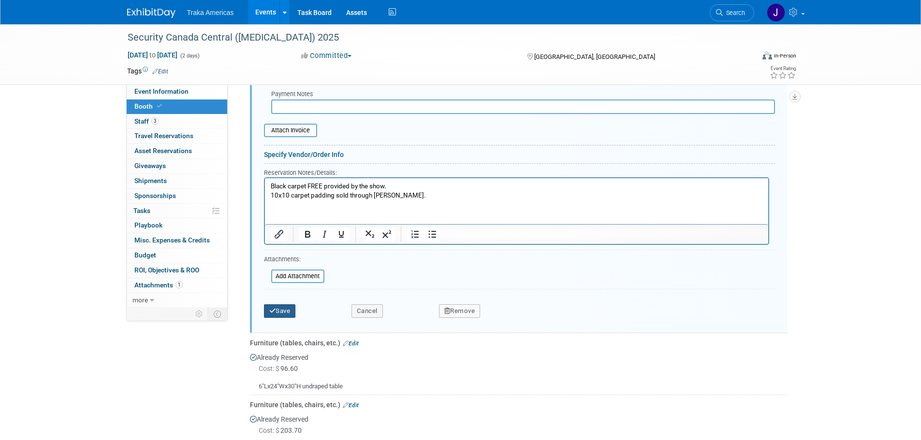
click at [281, 312] on button "Save" at bounding box center [280, 312] width 32 height 14
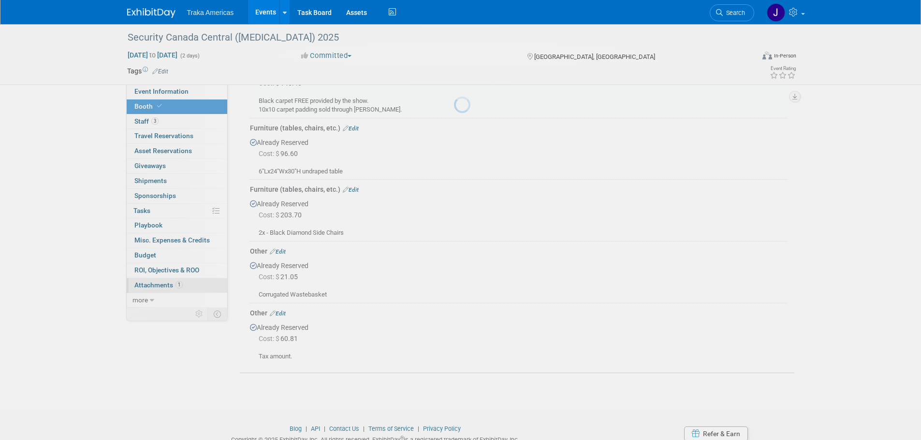
scroll to position [205, 0]
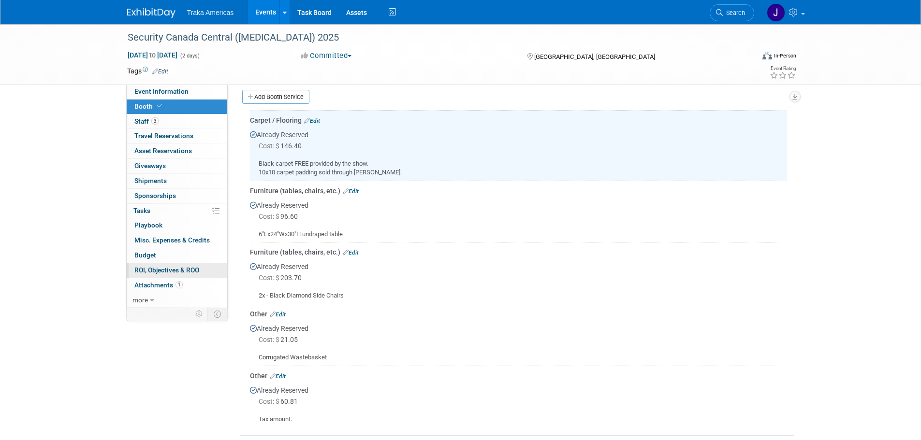
click at [189, 263] on link "0 ROI, Objectives & ROO 0" at bounding box center [177, 270] width 101 height 15
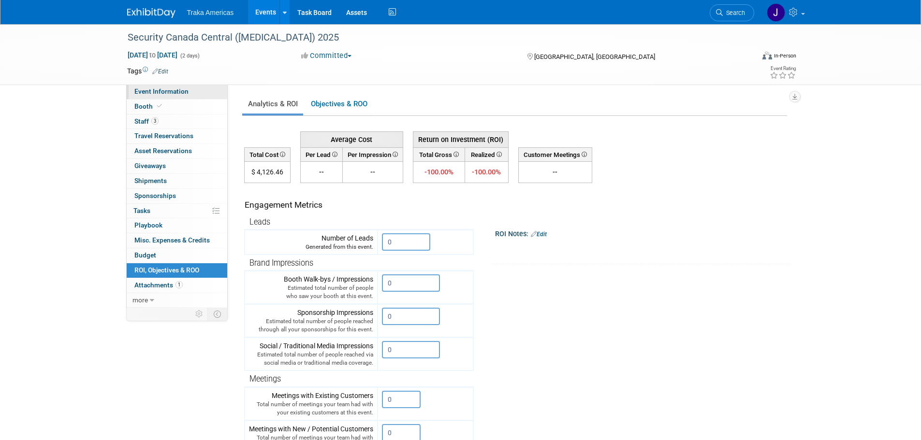
click at [165, 92] on span "Event Information" at bounding box center [161, 91] width 54 height 8
select select "National"
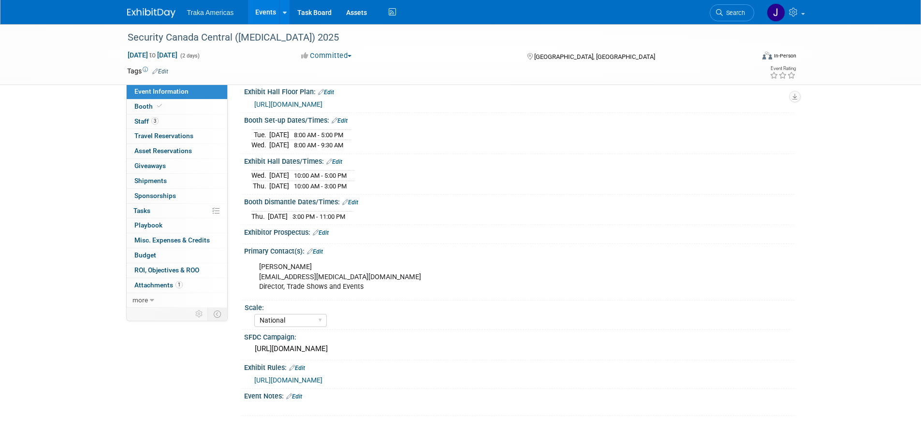
scroll to position [231, 0]
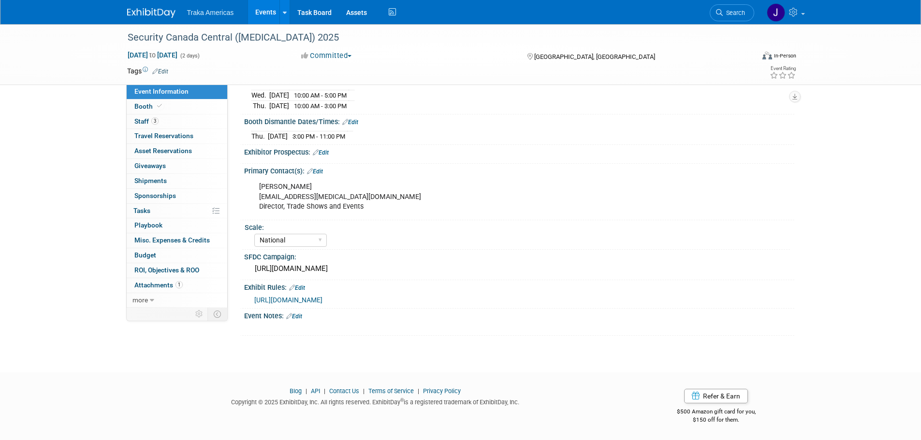
click at [305, 298] on span "https://securitycanada.com/exhibit/central/rules-regulations/" at bounding box center [288, 300] width 68 height 8
click at [330, 268] on div "https://traka.lightning.force.com/lightning/r/Campaign/701VT00000G8EhLYAV/view" at bounding box center [519, 268] width 536 height 15
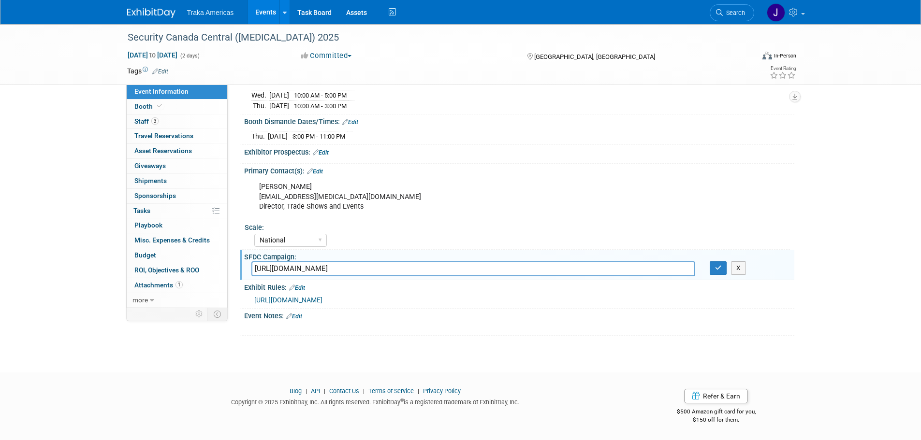
click at [329, 268] on input "https://traka.lightning.force.com/lightning/r/Campaign/701VT00000G8EhLYAV/view" at bounding box center [473, 268] width 444 height 15
click at [714, 270] on button "button" at bounding box center [718, 268] width 17 height 14
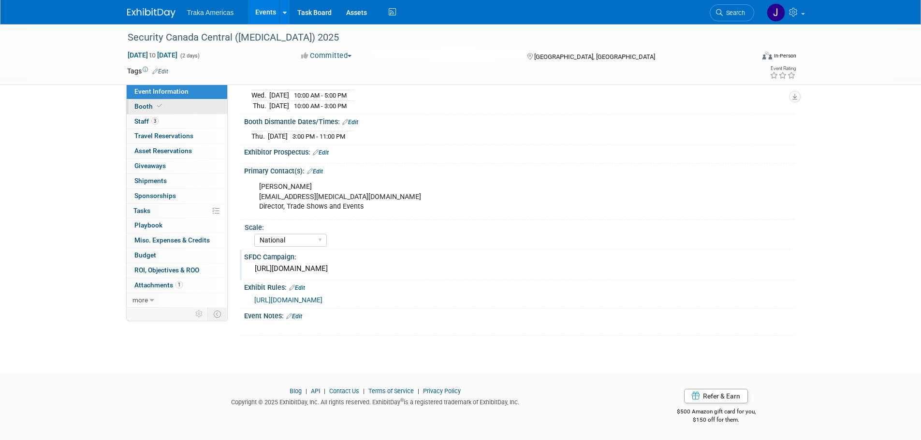
click at [160, 103] on icon at bounding box center [159, 105] width 5 height 5
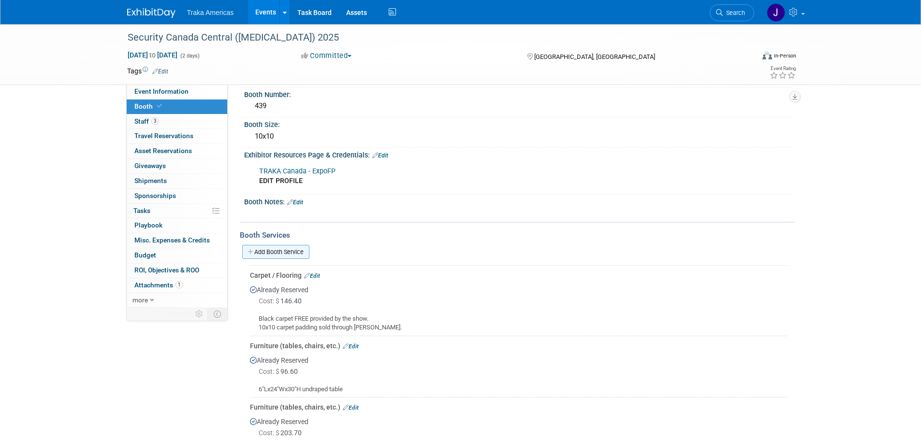
scroll to position [48, 0]
click at [316, 277] on link "Edit" at bounding box center [312, 278] width 16 height 7
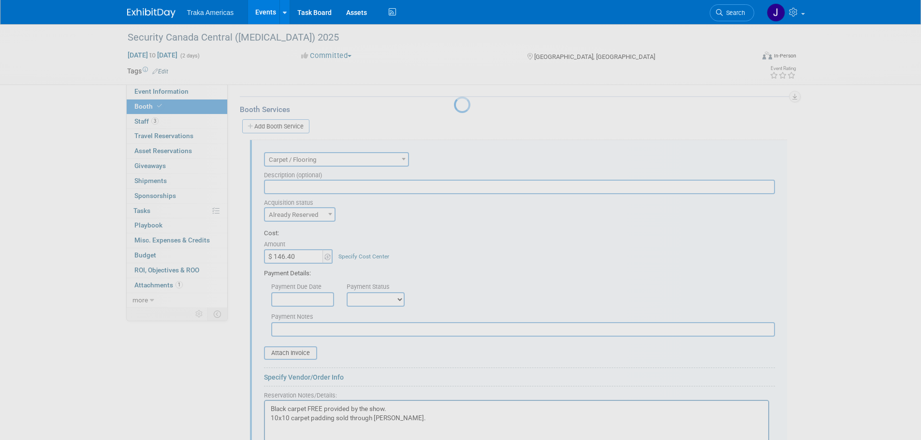
scroll to position [0, 0]
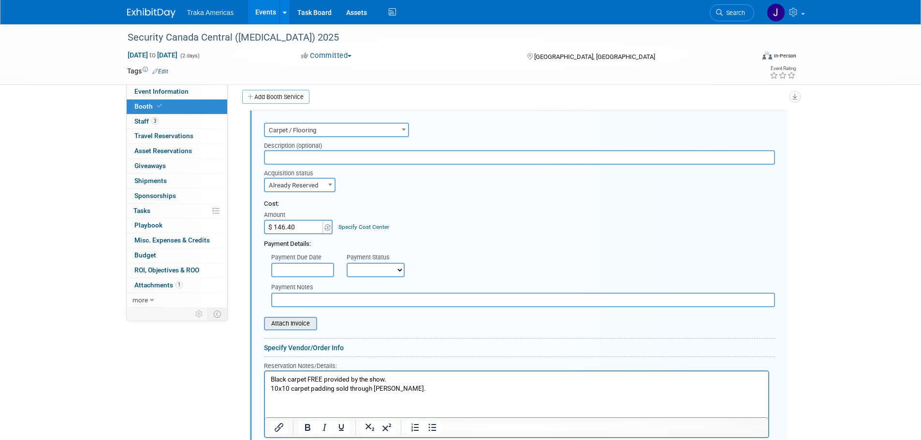
click at [293, 319] on input "file" at bounding box center [258, 324] width 115 height 12
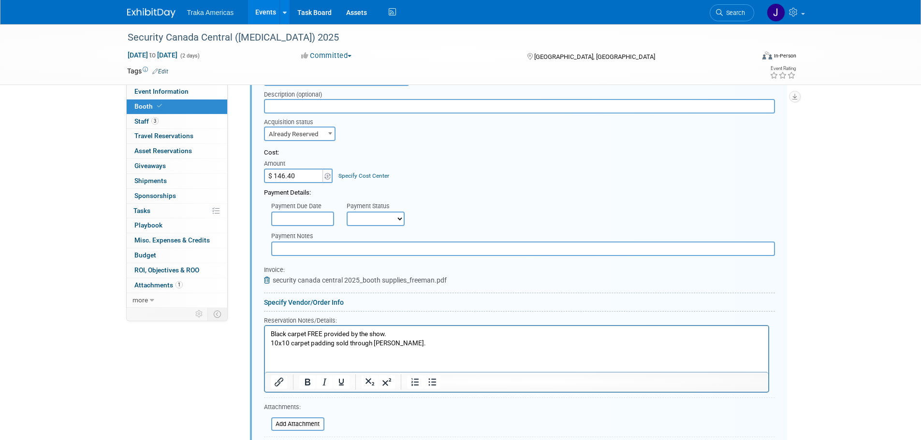
scroll to position [350, 0]
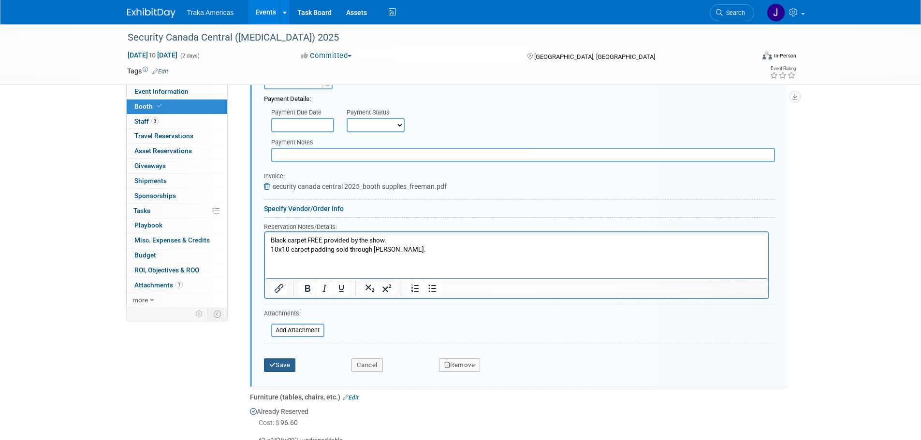
click at [281, 365] on button "Save" at bounding box center [280, 366] width 32 height 14
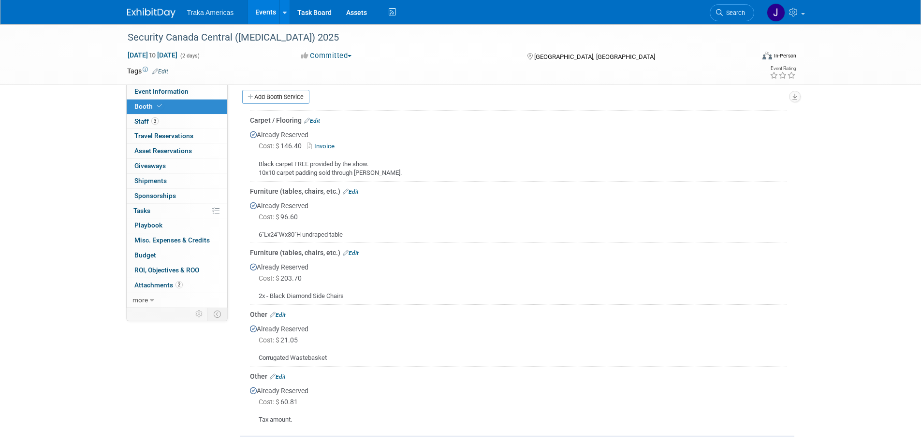
scroll to position [305, 0]
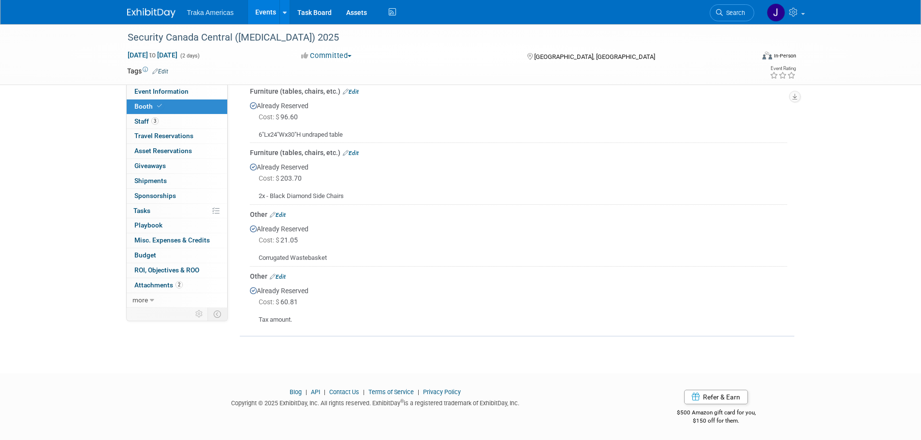
click at [157, 10] on img at bounding box center [151, 13] width 48 height 10
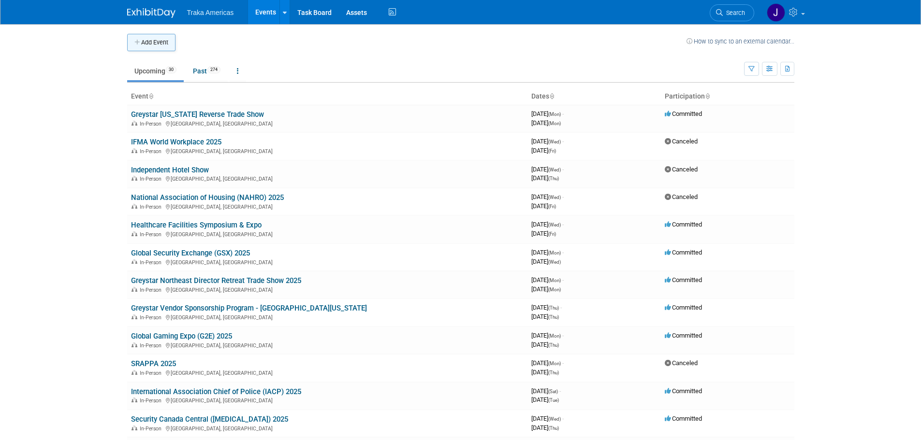
click at [145, 44] on button "Add Event" at bounding box center [151, 42] width 48 height 17
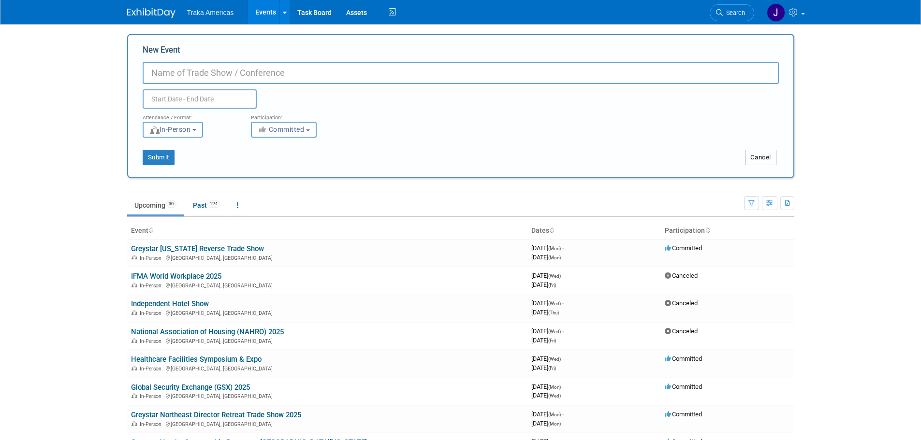
click at [761, 157] on button "Cancel" at bounding box center [760, 157] width 31 height 15
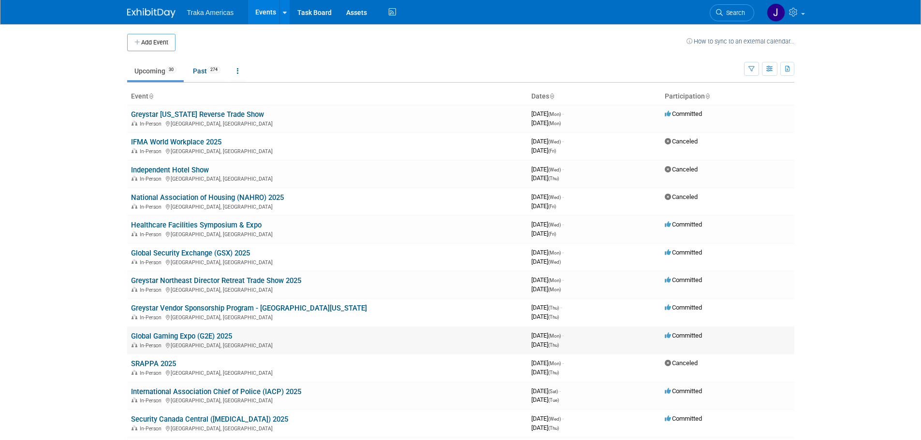
click at [161, 340] on link "Global Gaming Expo (G2E) 2025" at bounding box center [181, 336] width 101 height 9
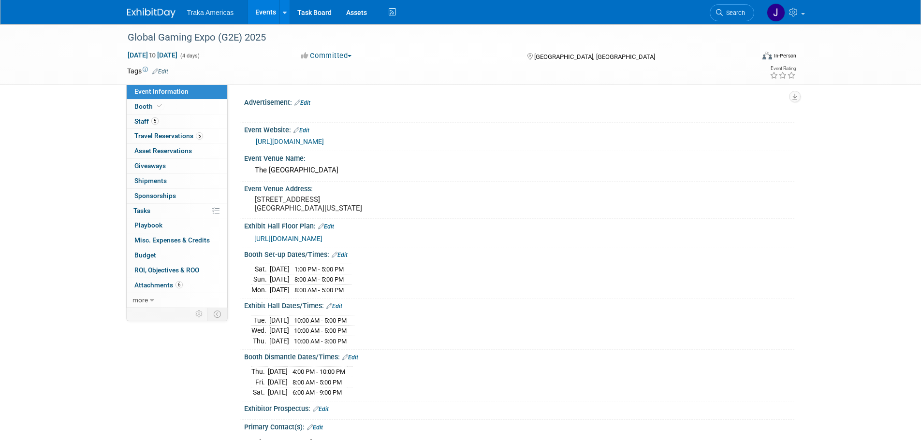
select select "National"
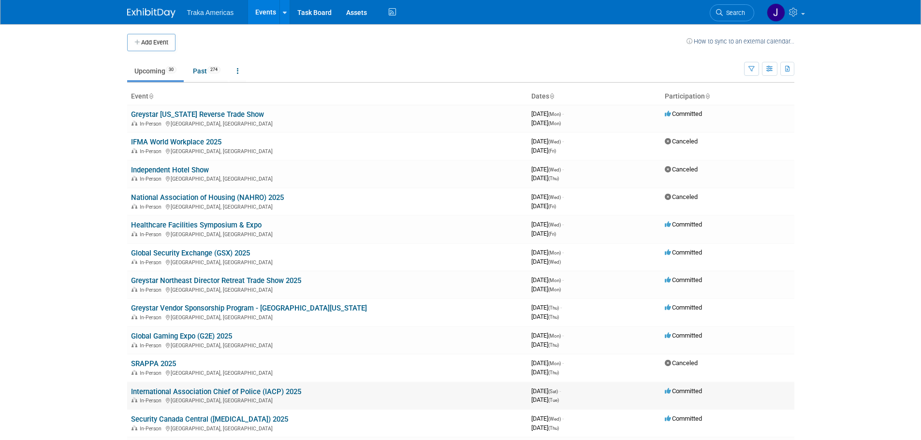
click at [206, 390] on link "International Association Chief of Police (IACP) 2025" at bounding box center [216, 392] width 170 height 9
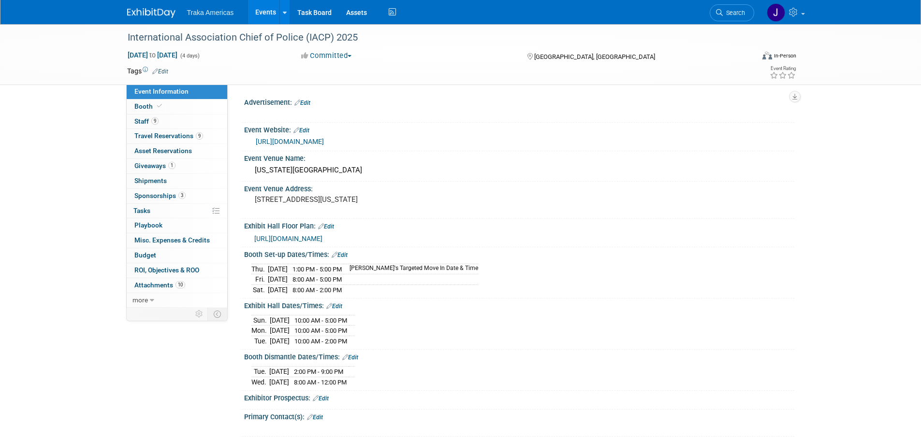
select select "National"
